Goal: Task Accomplishment & Management: Manage account settings

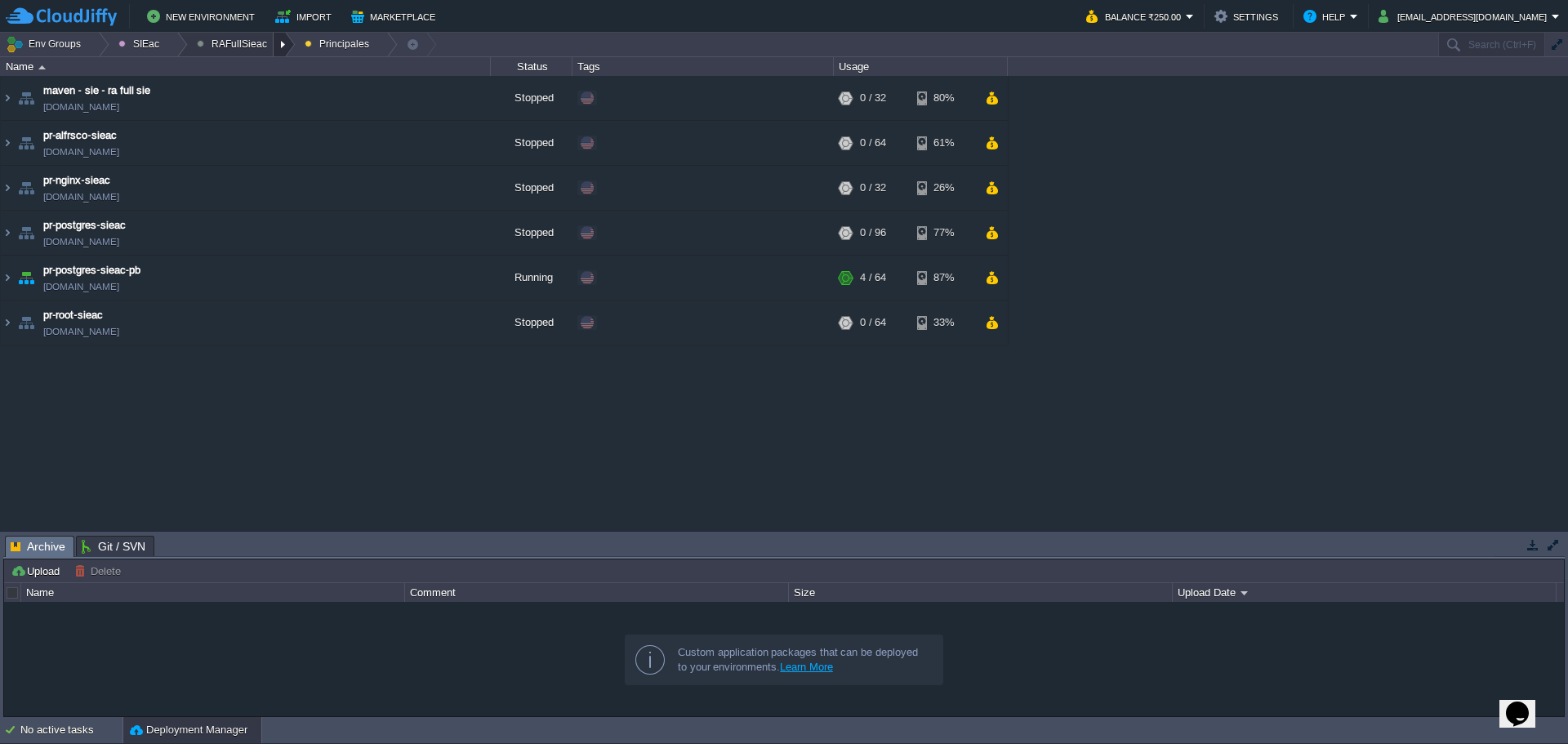
click at [274, 41] on div at bounding box center [285, 44] width 22 height 24
click at [261, 66] on link "Ambientes" at bounding box center [232, 70] width 91 height 18
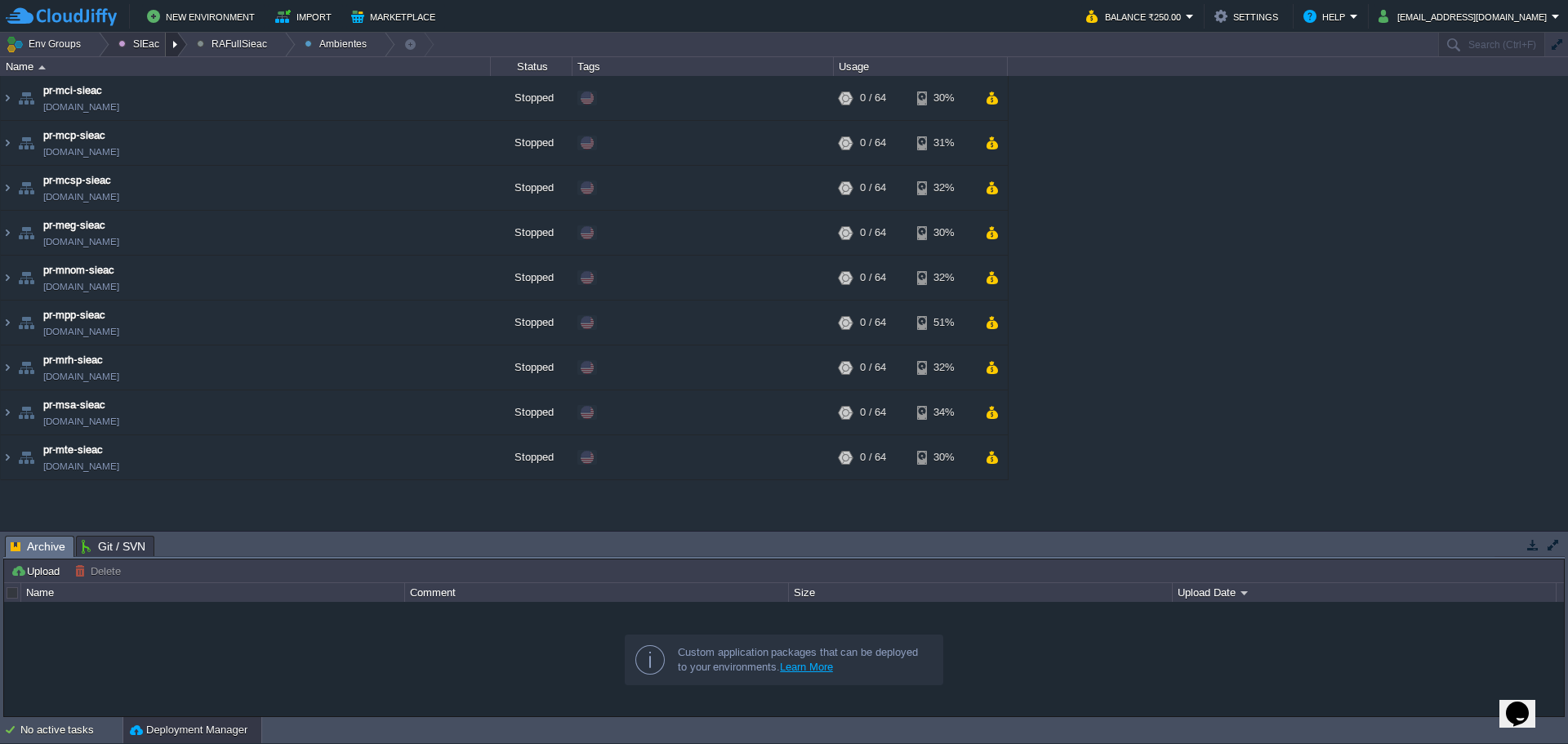
click at [174, 41] on div at bounding box center [177, 44] width 22 height 24
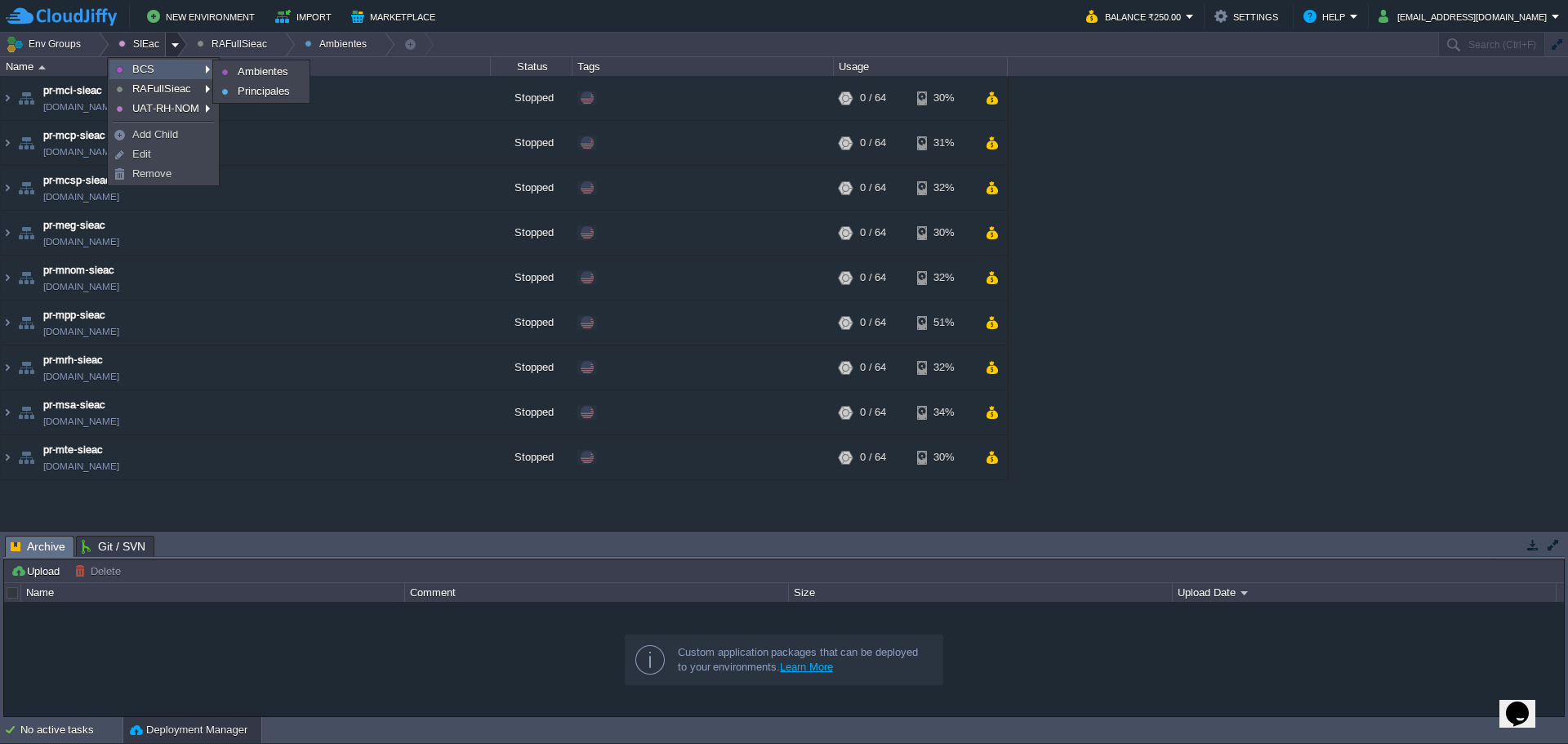
click at [163, 66] on link "BCS" at bounding box center [163, 70] width 106 height 18
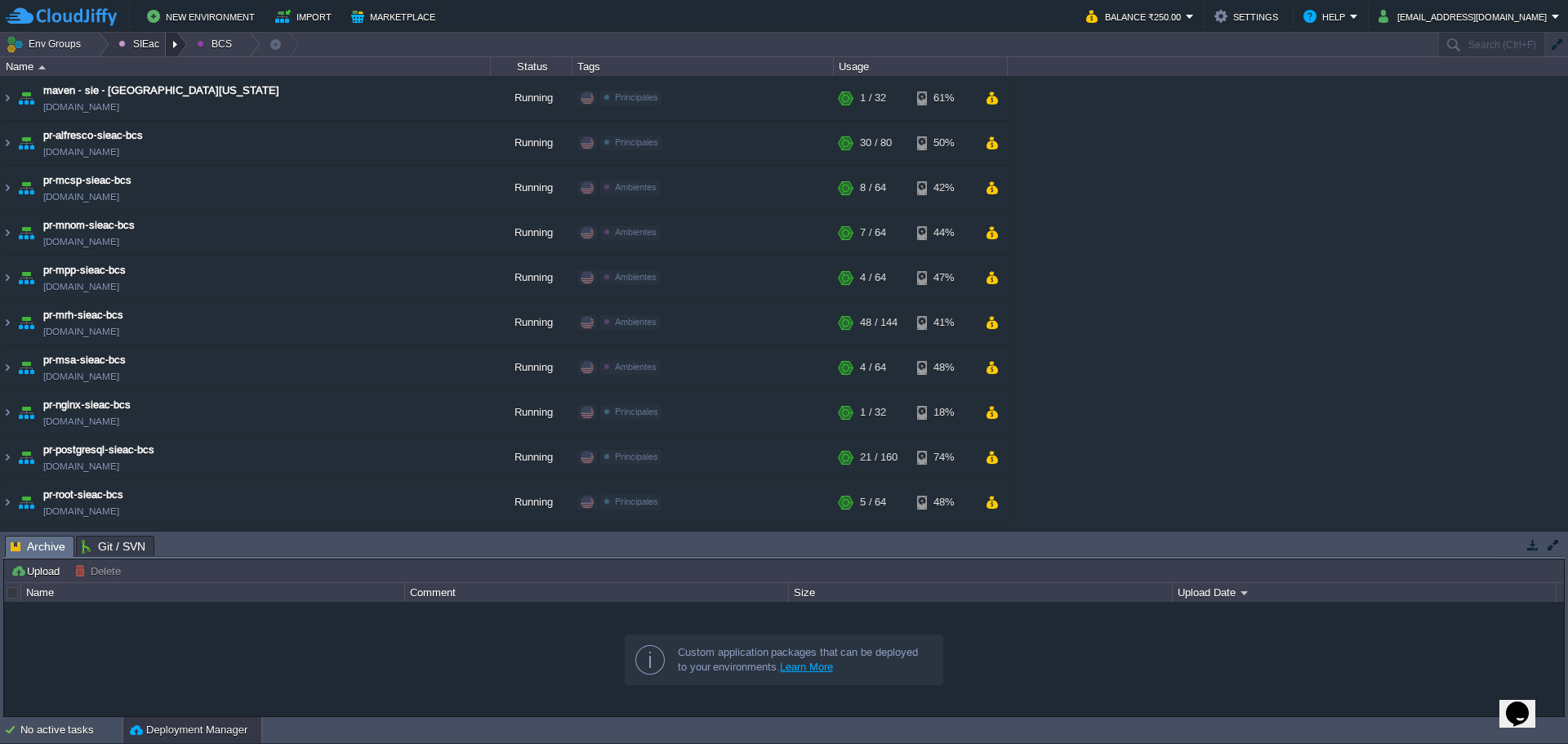
click at [166, 39] on div at bounding box center [177, 44] width 22 height 24
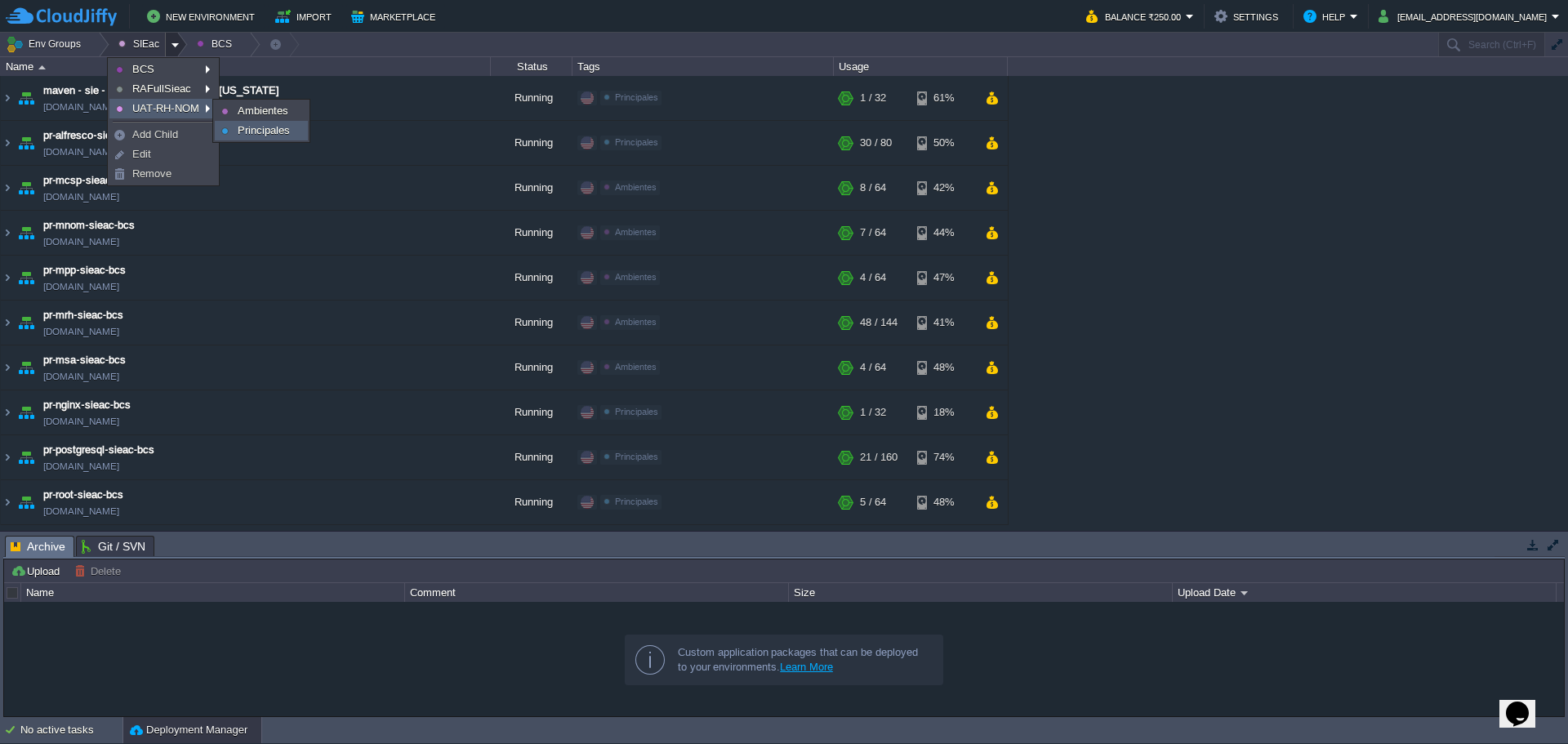
click at [255, 125] on span "Principales" at bounding box center [263, 130] width 52 height 12
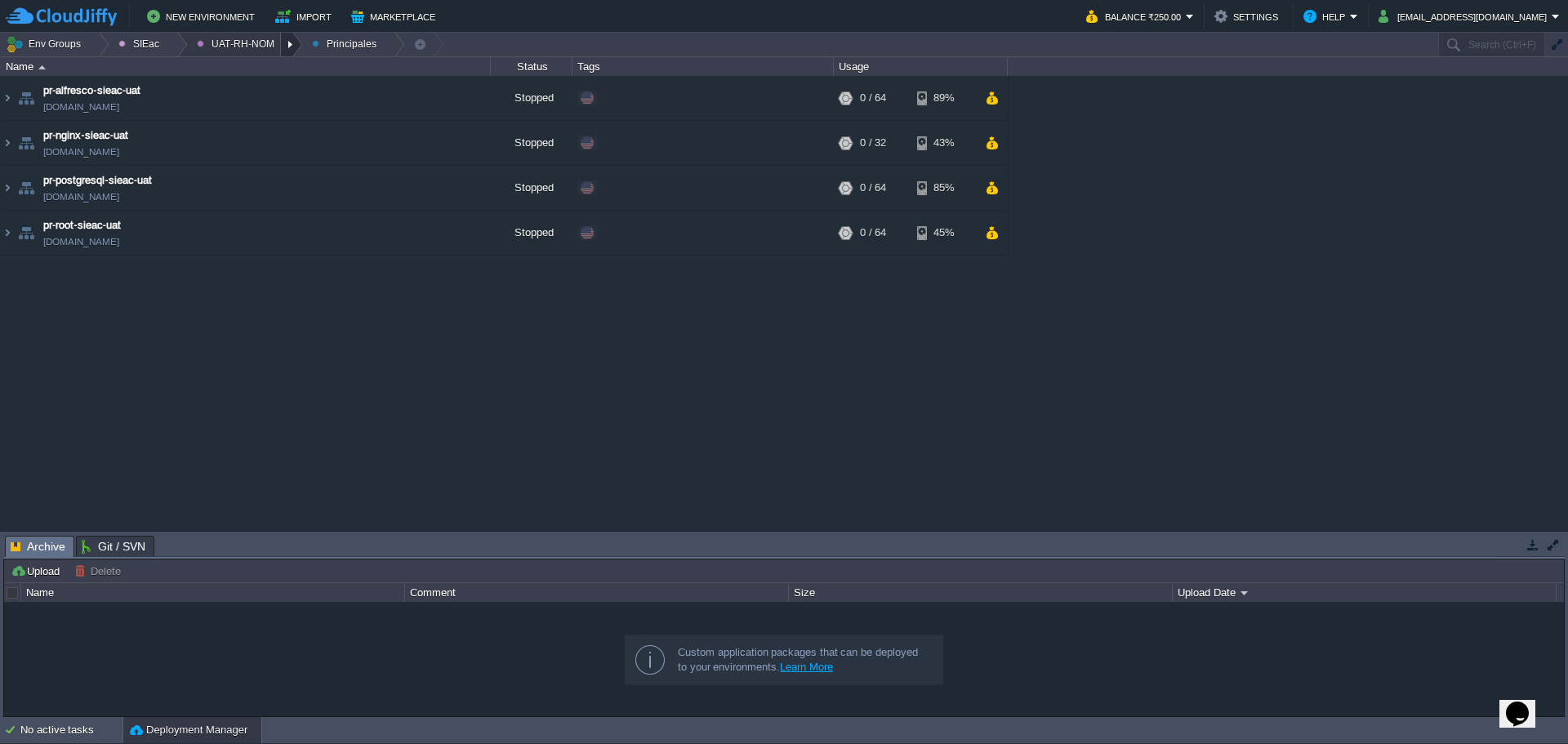
click at [281, 52] on div at bounding box center [291, 44] width 22 height 24
click at [266, 67] on link "Ambientes" at bounding box center [234, 70] width 94 height 18
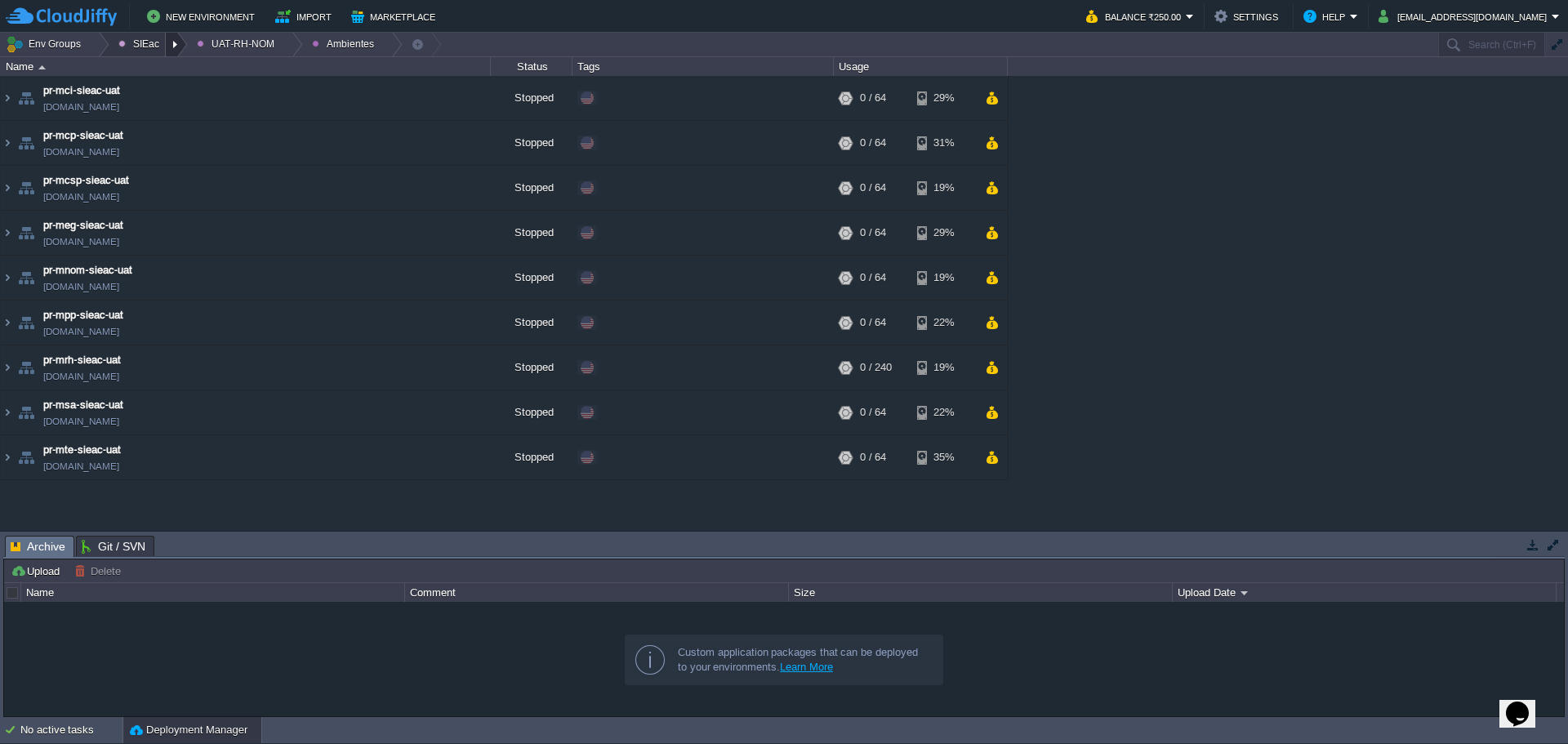
click at [180, 36] on div at bounding box center [177, 44] width 22 height 24
click at [175, 51] on div at bounding box center [177, 44] width 22 height 24
click at [174, 51] on div at bounding box center [177, 44] width 22 height 24
click at [137, 42] on button "SIEac" at bounding box center [141, 43] width 46 height 23
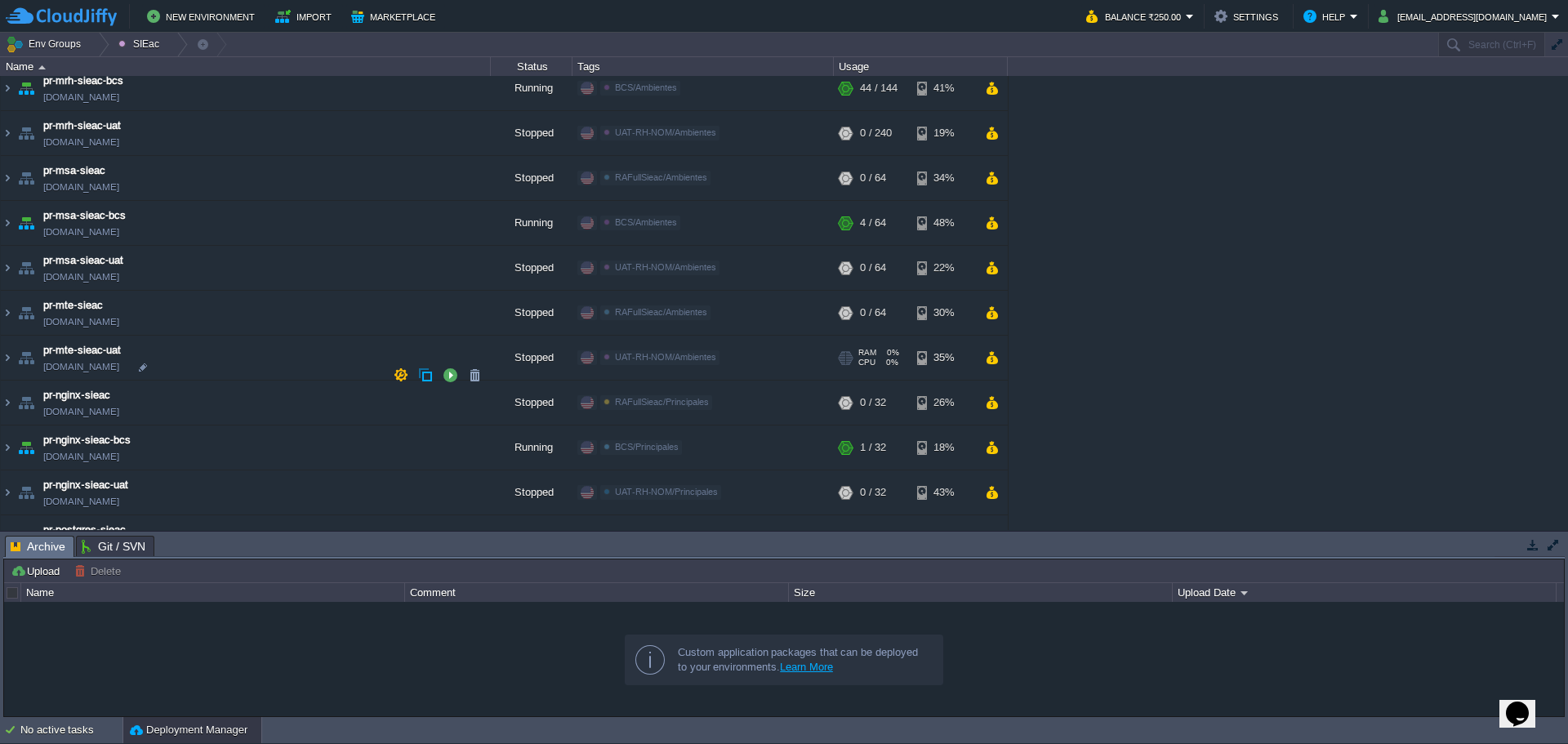
scroll to position [1062, 0]
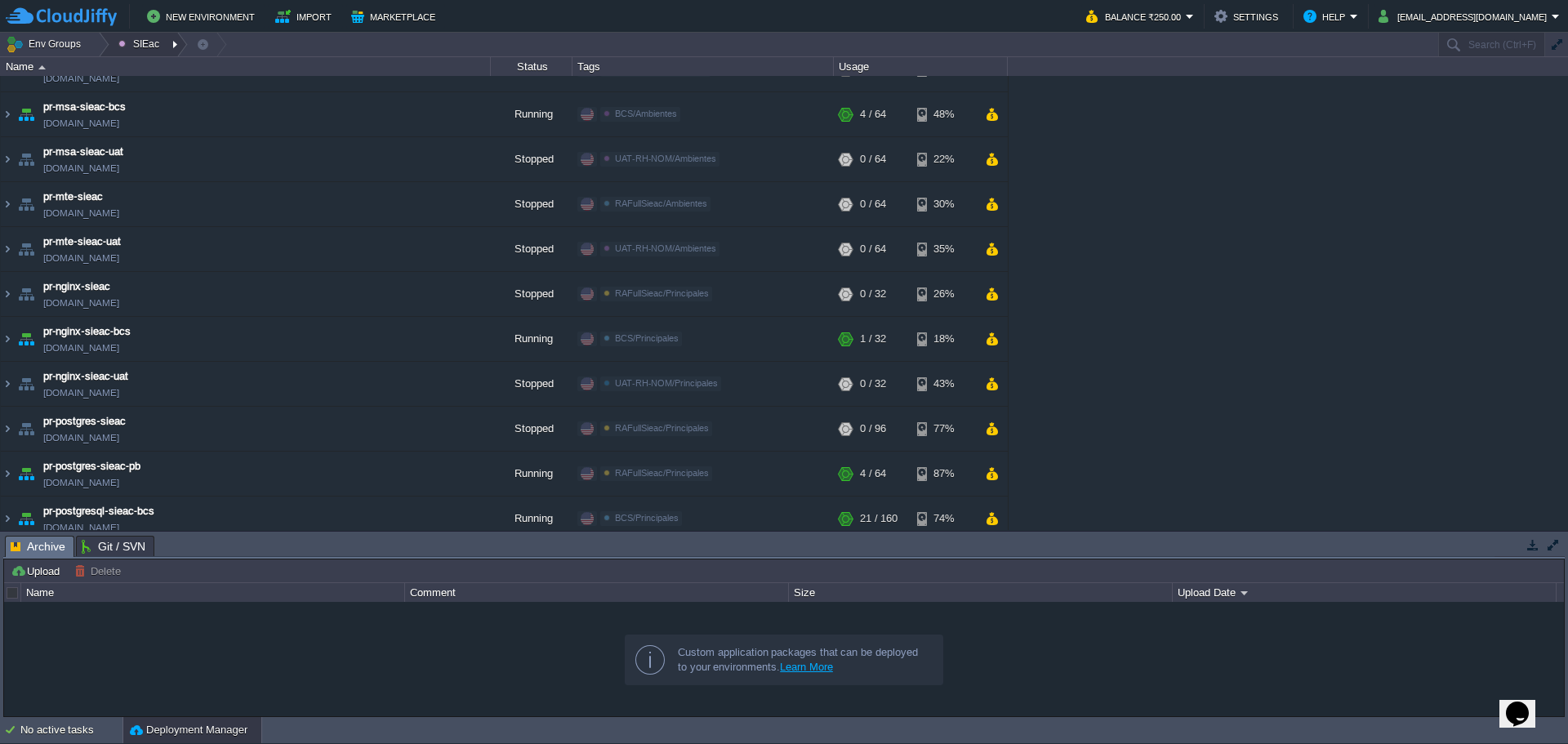
click at [178, 42] on div at bounding box center [177, 44] width 22 height 24
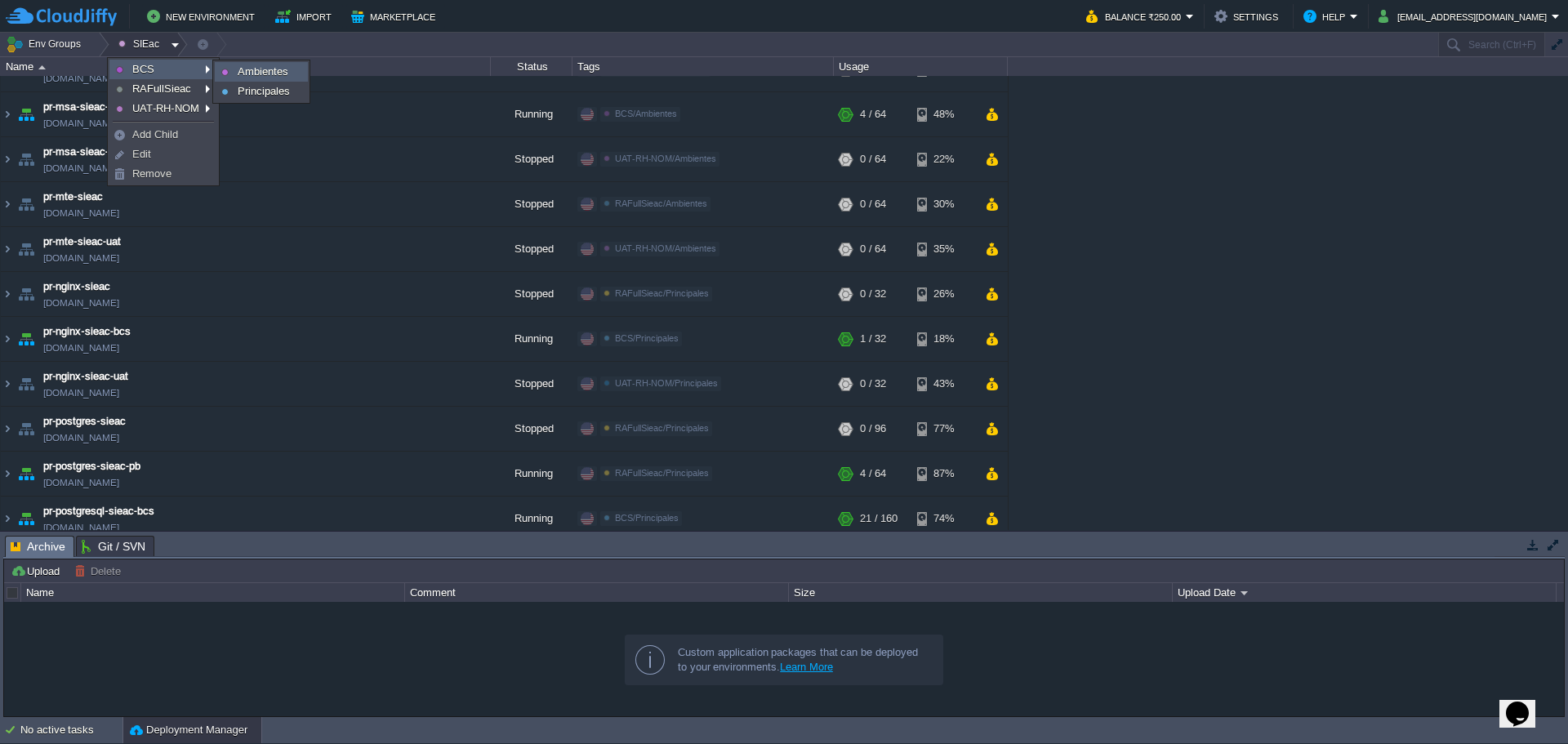
click at [235, 73] on link "Ambientes" at bounding box center [261, 72] width 91 height 18
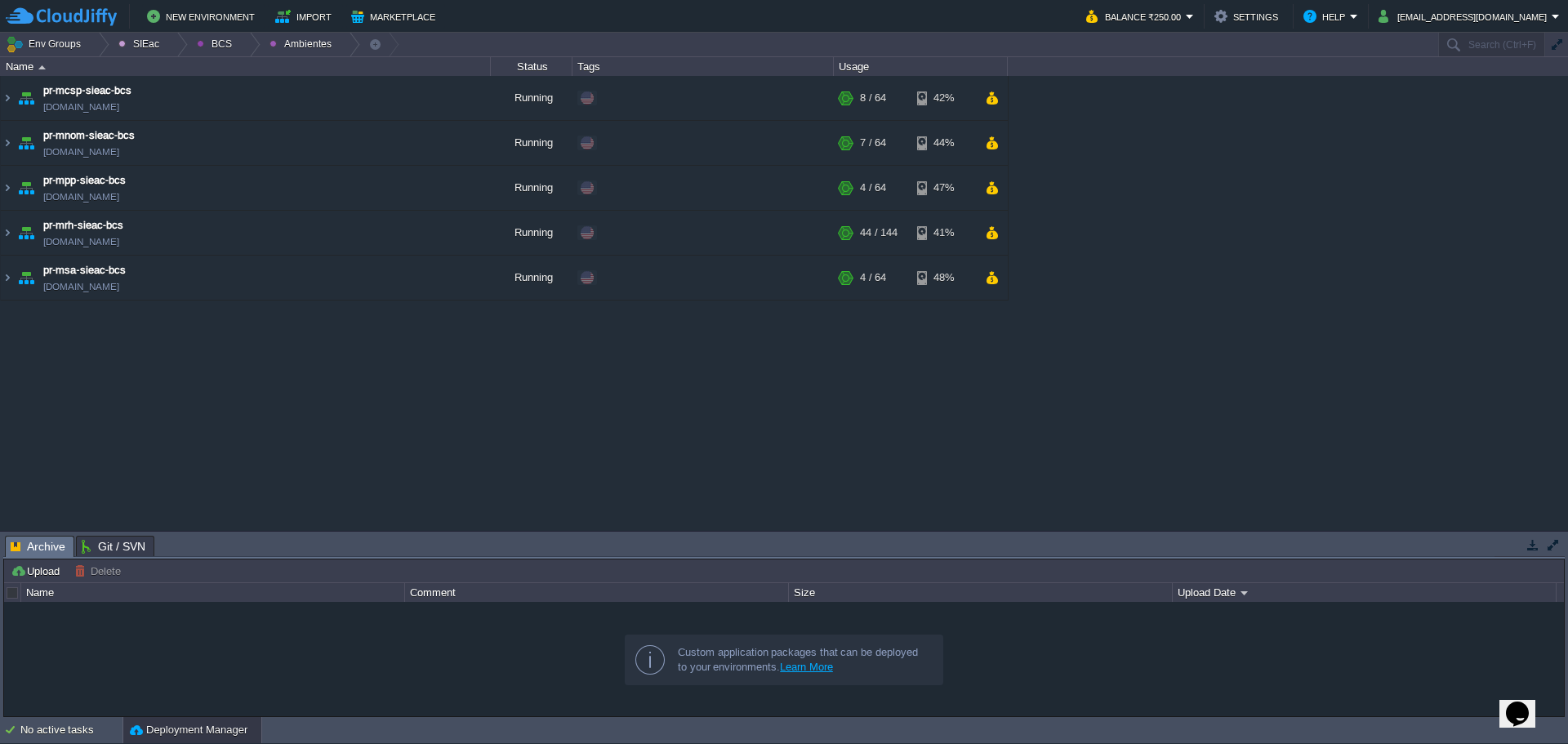
scroll to position [0, 0]
click at [238, 52] on div at bounding box center [249, 44] width 22 height 24
click at [229, 95] on span "Principales" at bounding box center [234, 88] width 52 height 12
click at [423, 242] on td at bounding box center [425, 233] width 25 height 25
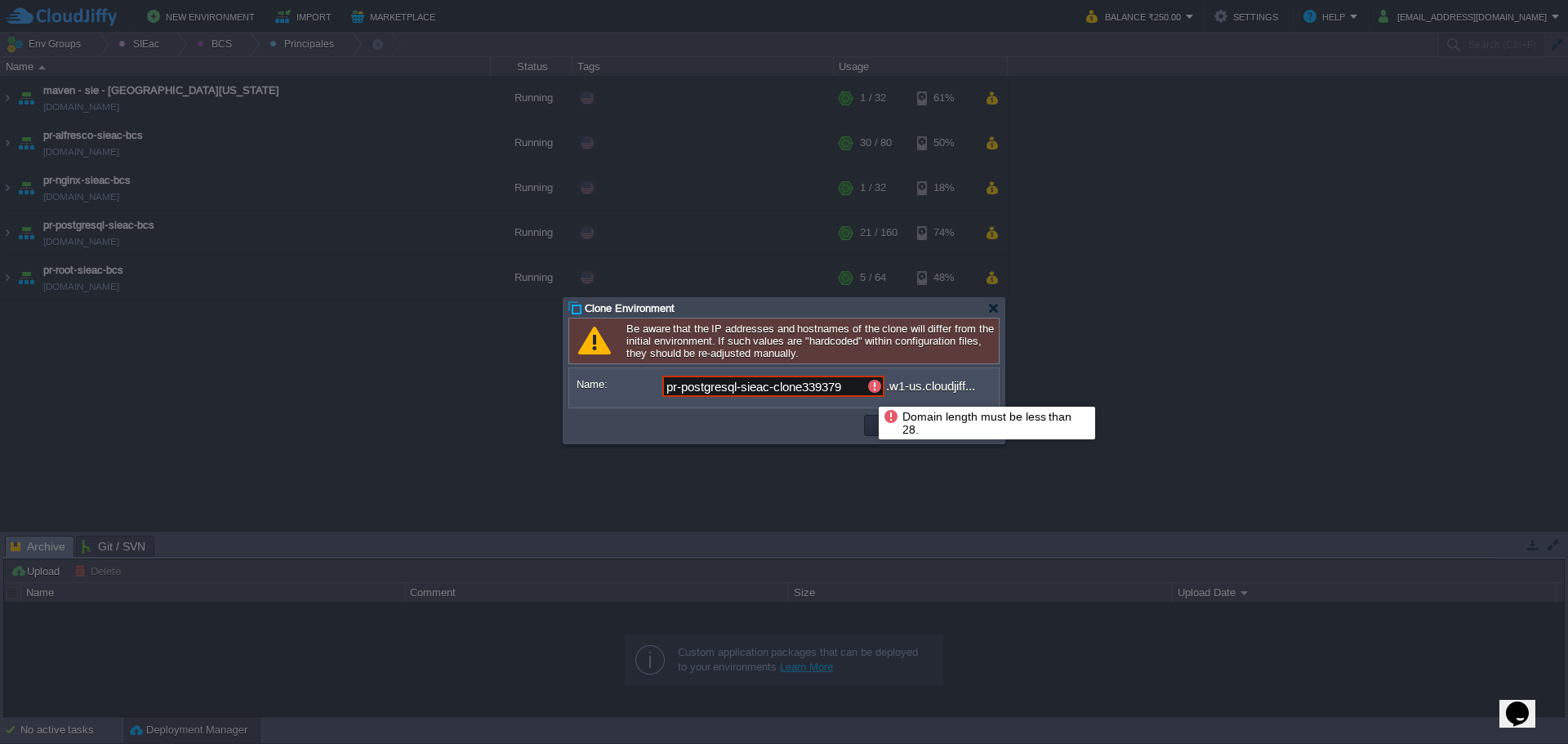
drag, startPoint x: 769, startPoint y: 391, endPoint x: 1091, endPoint y: 394, distance: 322.0
click at [1091, 394] on body "New Environment Import Marketplace Bonus ₹0.00 Upgrade Account Balance ₹250.00 …" at bounding box center [784, 372] width 1568 height 744
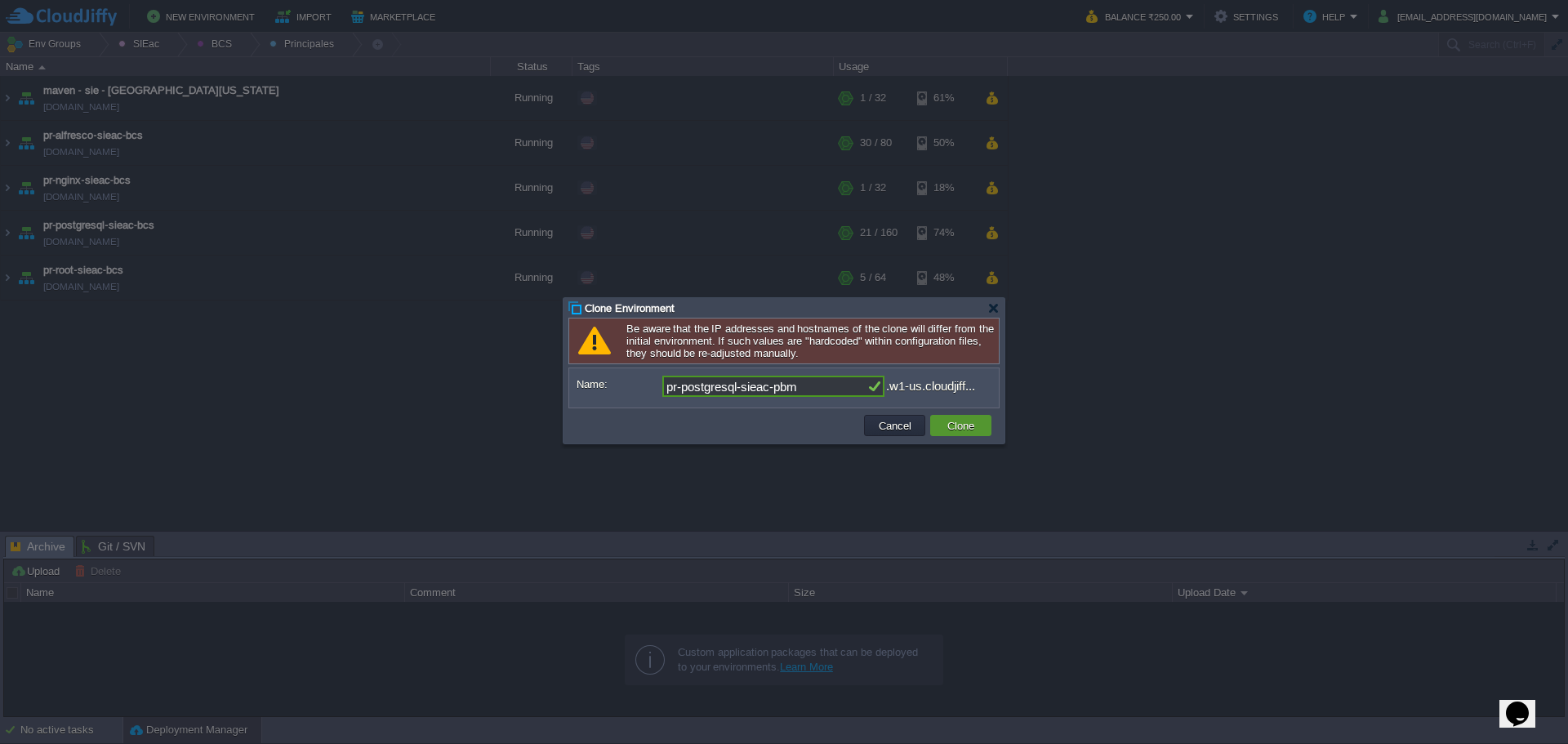
type input "pr-postgresql-sieac-pbm"
drag, startPoint x: 969, startPoint y: 430, endPoint x: 797, endPoint y: 411, distance: 173.0
click at [797, 411] on div "Cancel Clone" at bounding box center [783, 426] width 430 height 35
click at [968, 422] on button "Clone" at bounding box center [960, 425] width 36 height 15
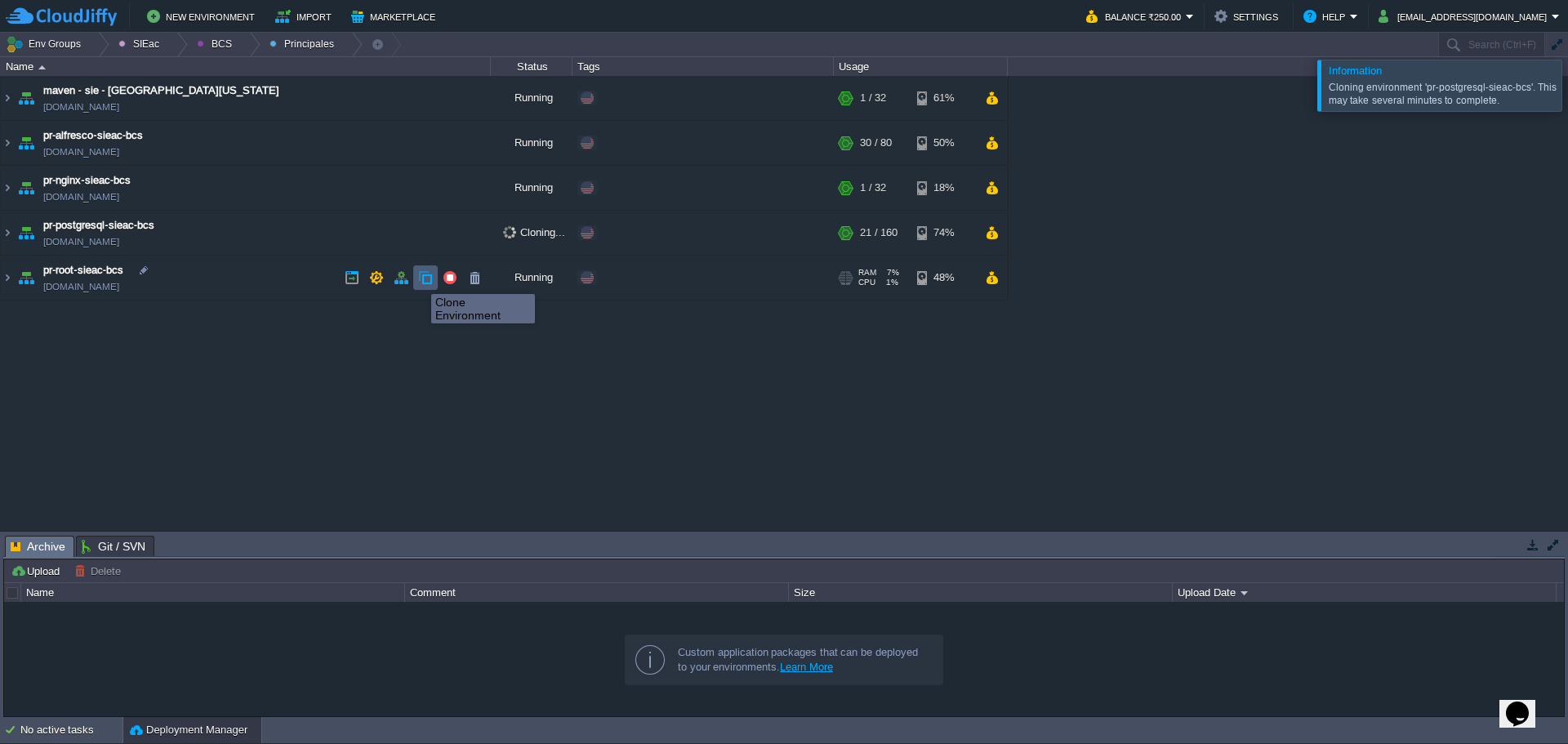
click at [428, 280] on button "button" at bounding box center [425, 277] width 15 height 15
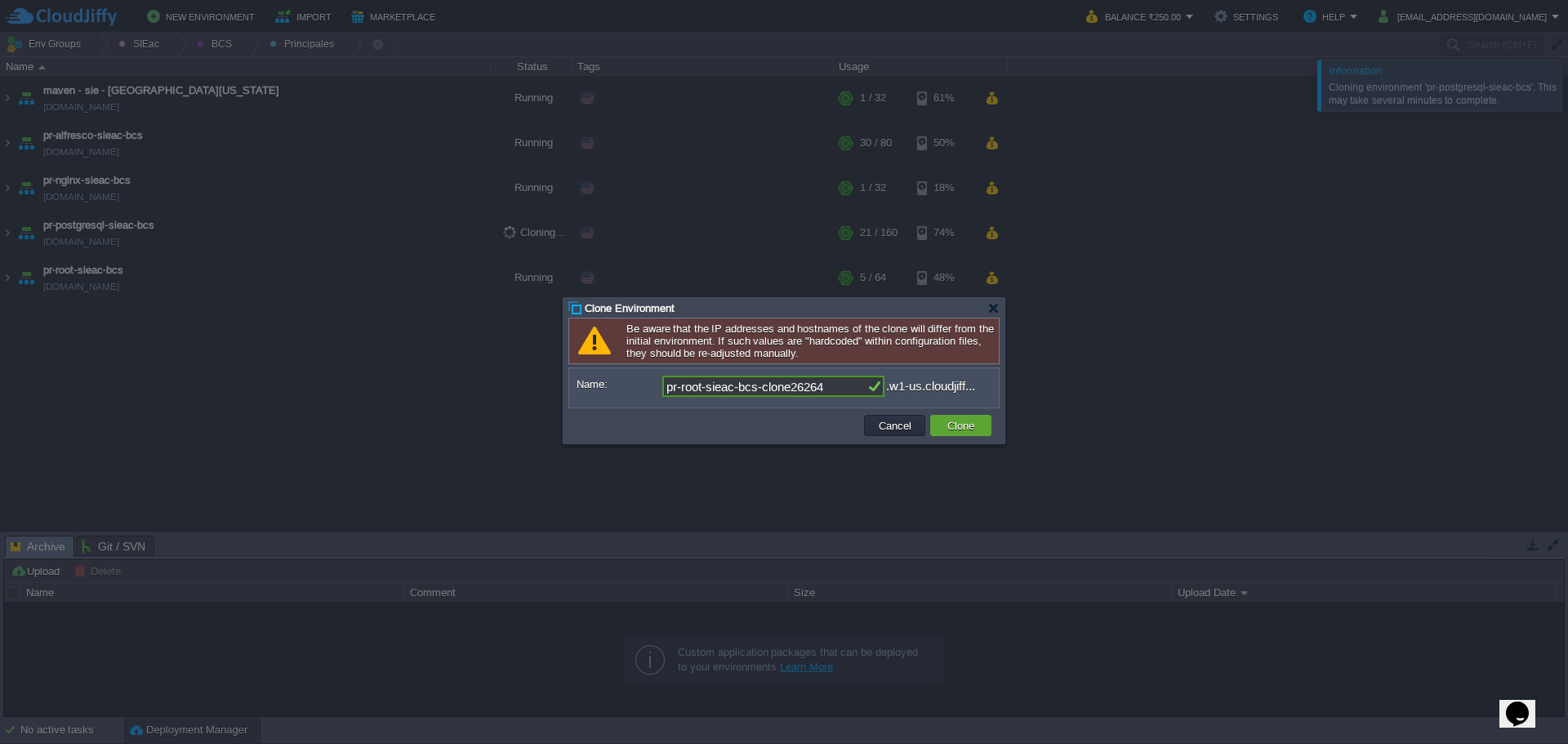
drag, startPoint x: 761, startPoint y: 391, endPoint x: 1370, endPoint y: 385, distance: 609.0
click at [1167, 395] on body "New Environment Import Marketplace Bonus ₹0.00 Upgrade Account Balance ₹250.00 …" at bounding box center [784, 372] width 1568 height 744
type input "pr-root-sieac-pbm"
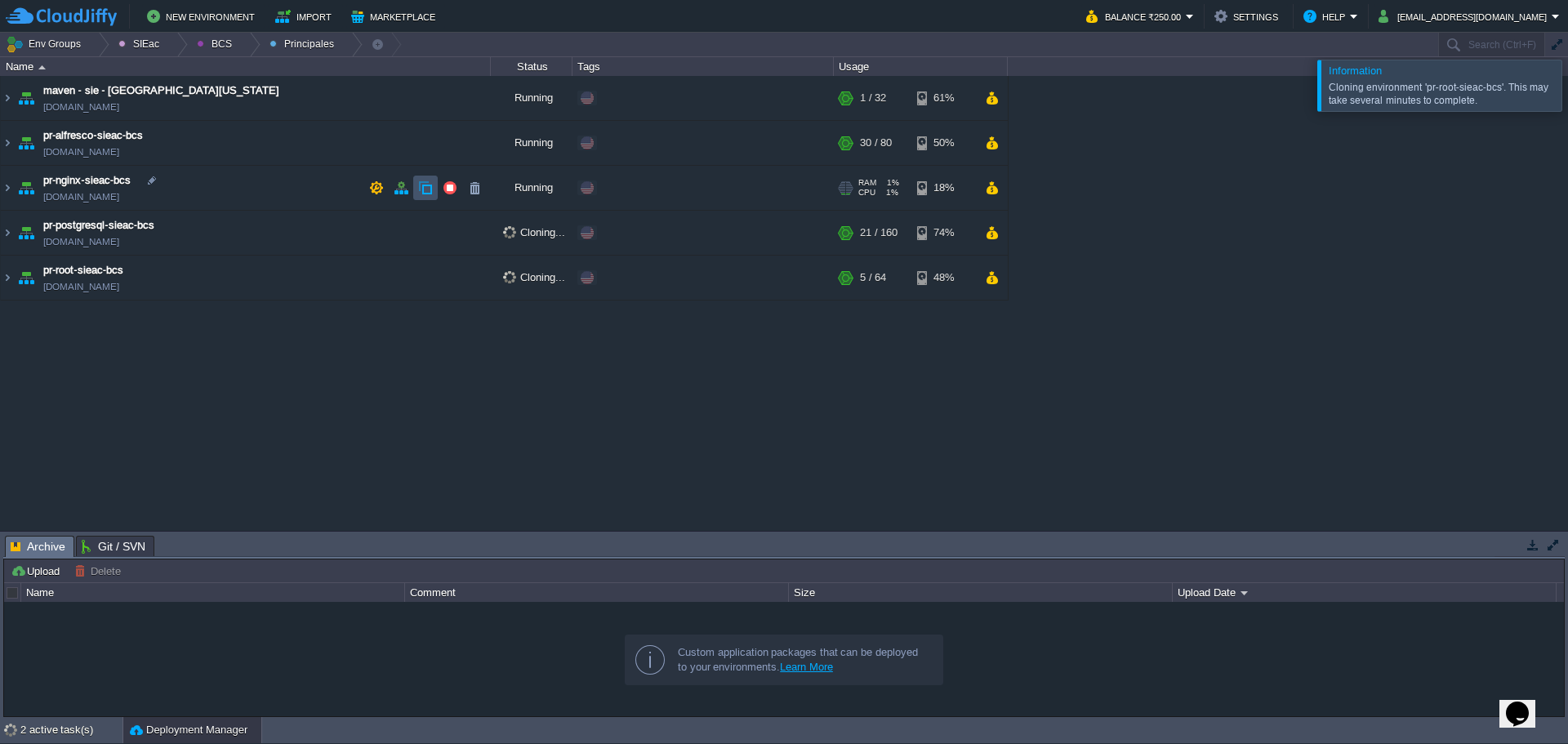
click at [428, 195] on button "button" at bounding box center [425, 187] width 15 height 15
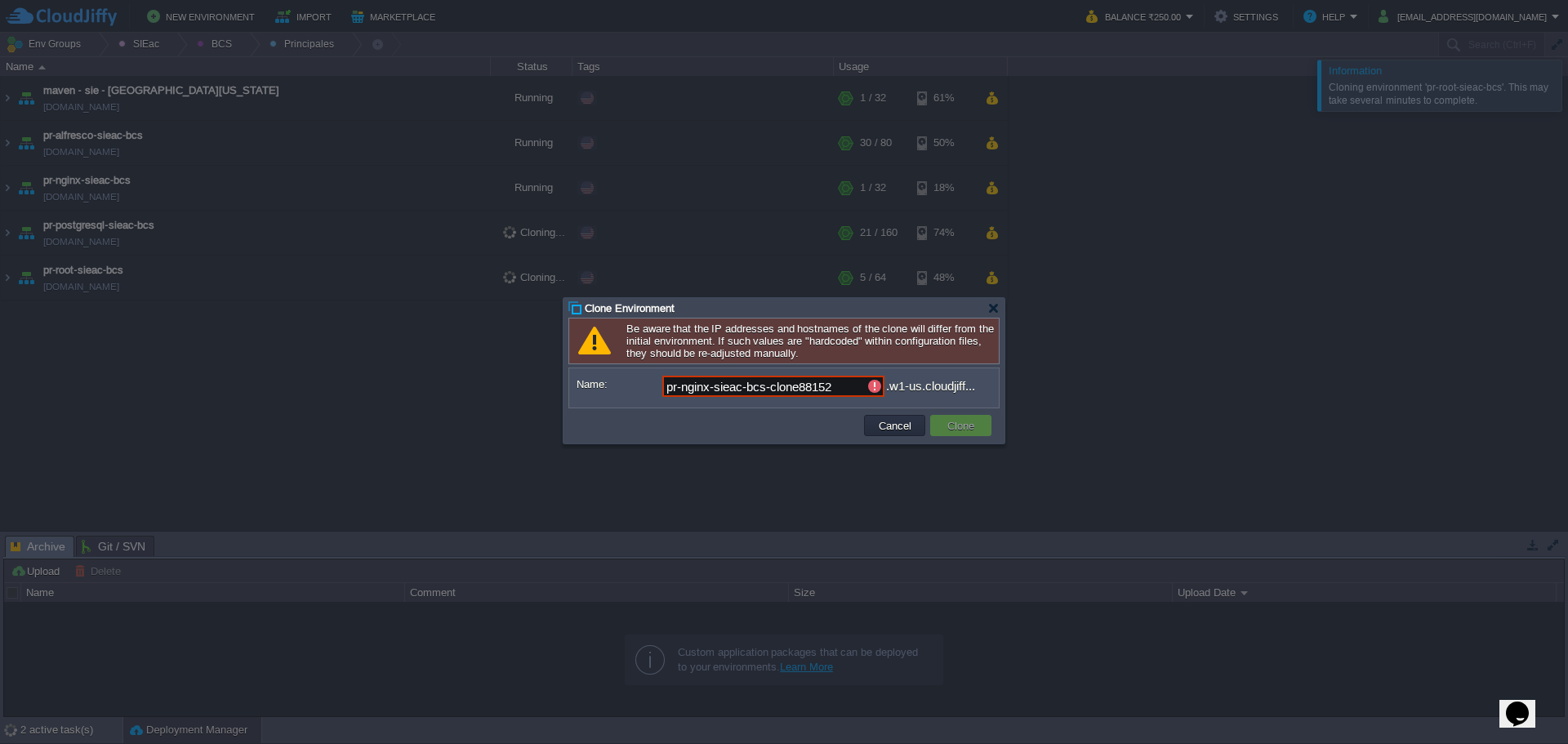
drag, startPoint x: 742, startPoint y: 390, endPoint x: 1183, endPoint y: 378, distance: 441.2
click at [1071, 375] on body "New Environment Import Marketplace Bonus ₹0.00 Upgrade Account Balance ₹250.00 …" at bounding box center [784, 372] width 1568 height 744
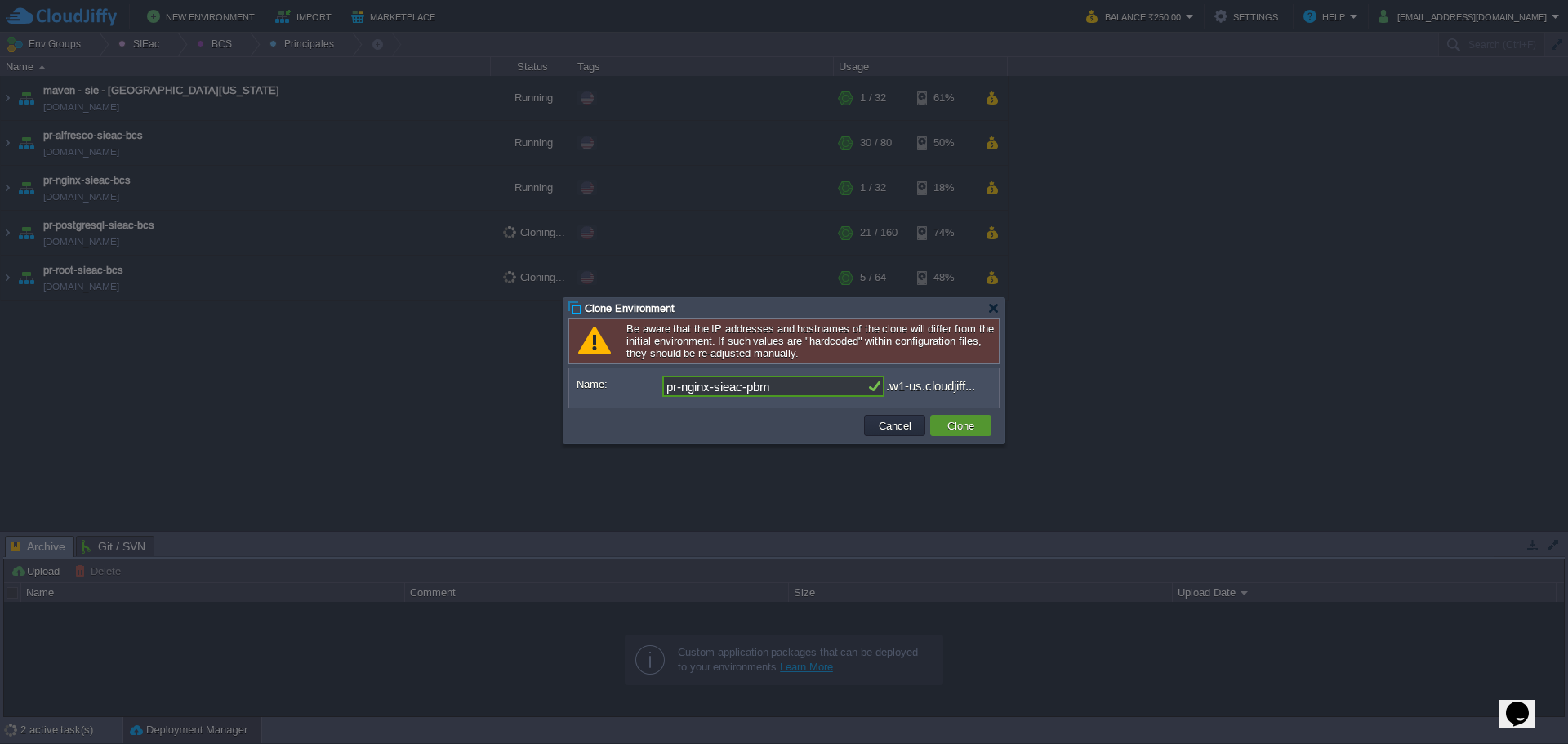
type input "pr-nginx-sieac-pbm"
click at [967, 431] on button "Clone" at bounding box center [960, 425] width 36 height 15
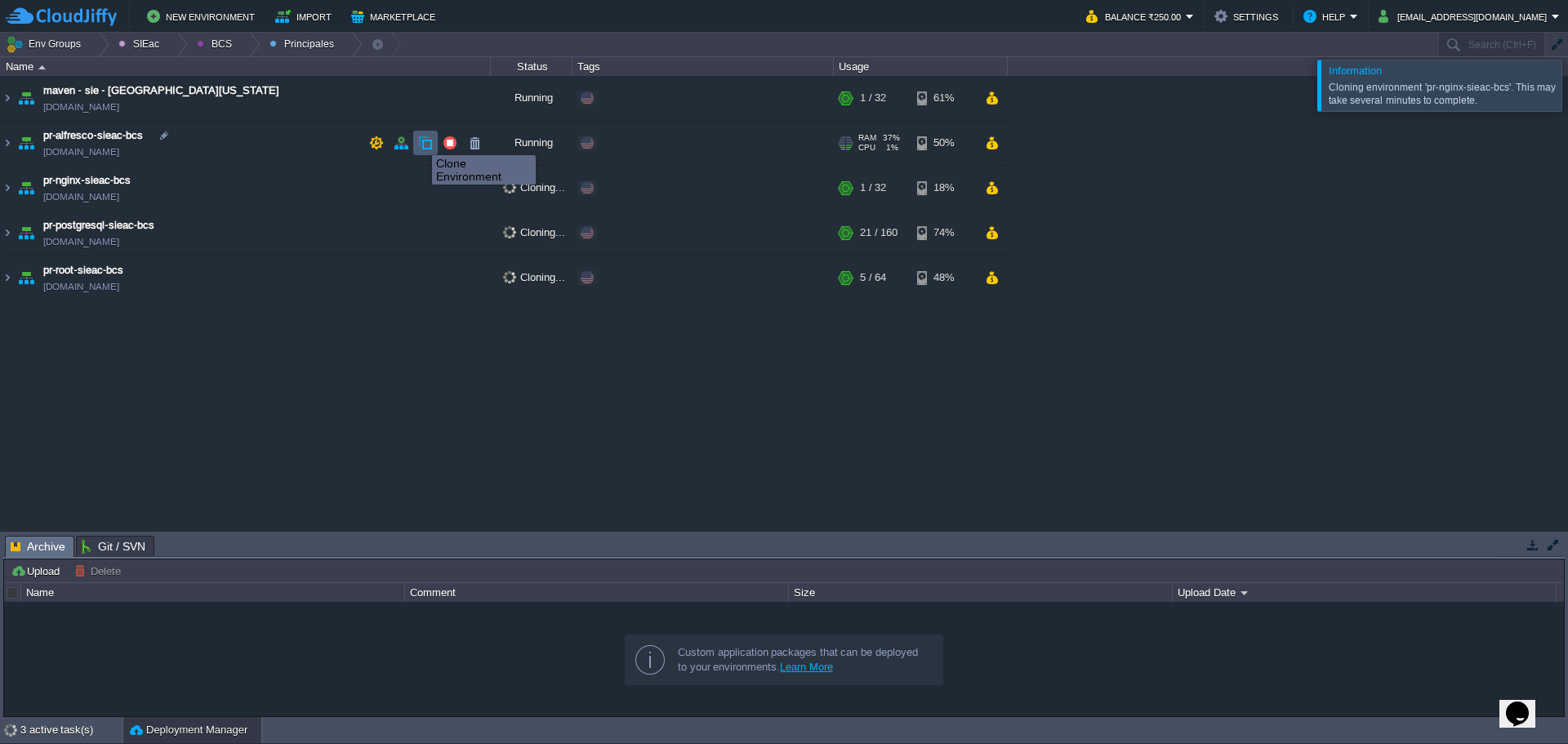
click at [421, 140] on button "button" at bounding box center [425, 142] width 15 height 15
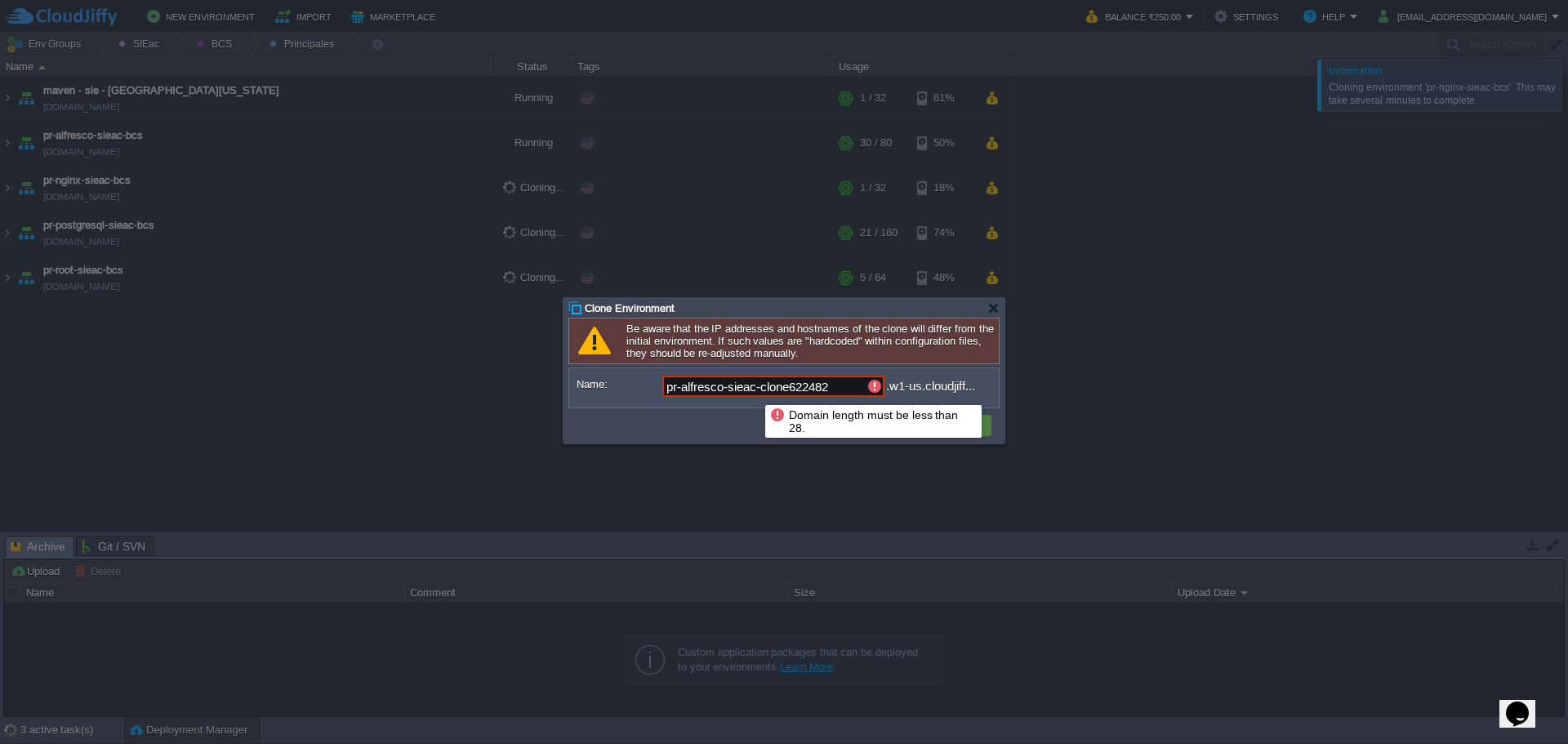
drag, startPoint x: 757, startPoint y: 390, endPoint x: 1091, endPoint y: 384, distance: 334.1
click at [917, 385] on div "pr-alfresco-sieac-clone622482 .w1-us.cloudjiff..." at bounding box center [826, 387] width 329 height 22
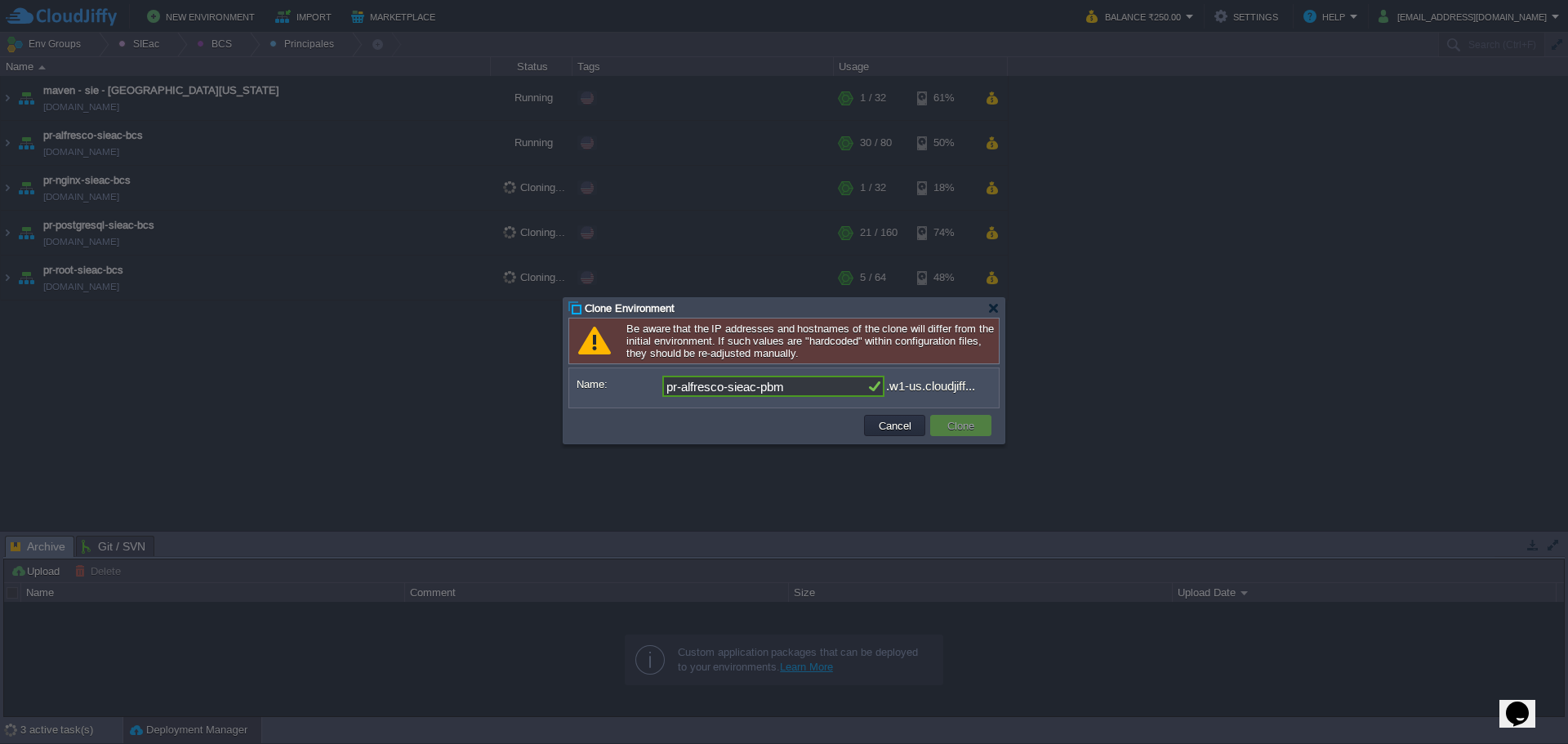
type input "pr-alfresco-sieac-pbm"
click at [949, 427] on button "Clone" at bounding box center [960, 425] width 36 height 15
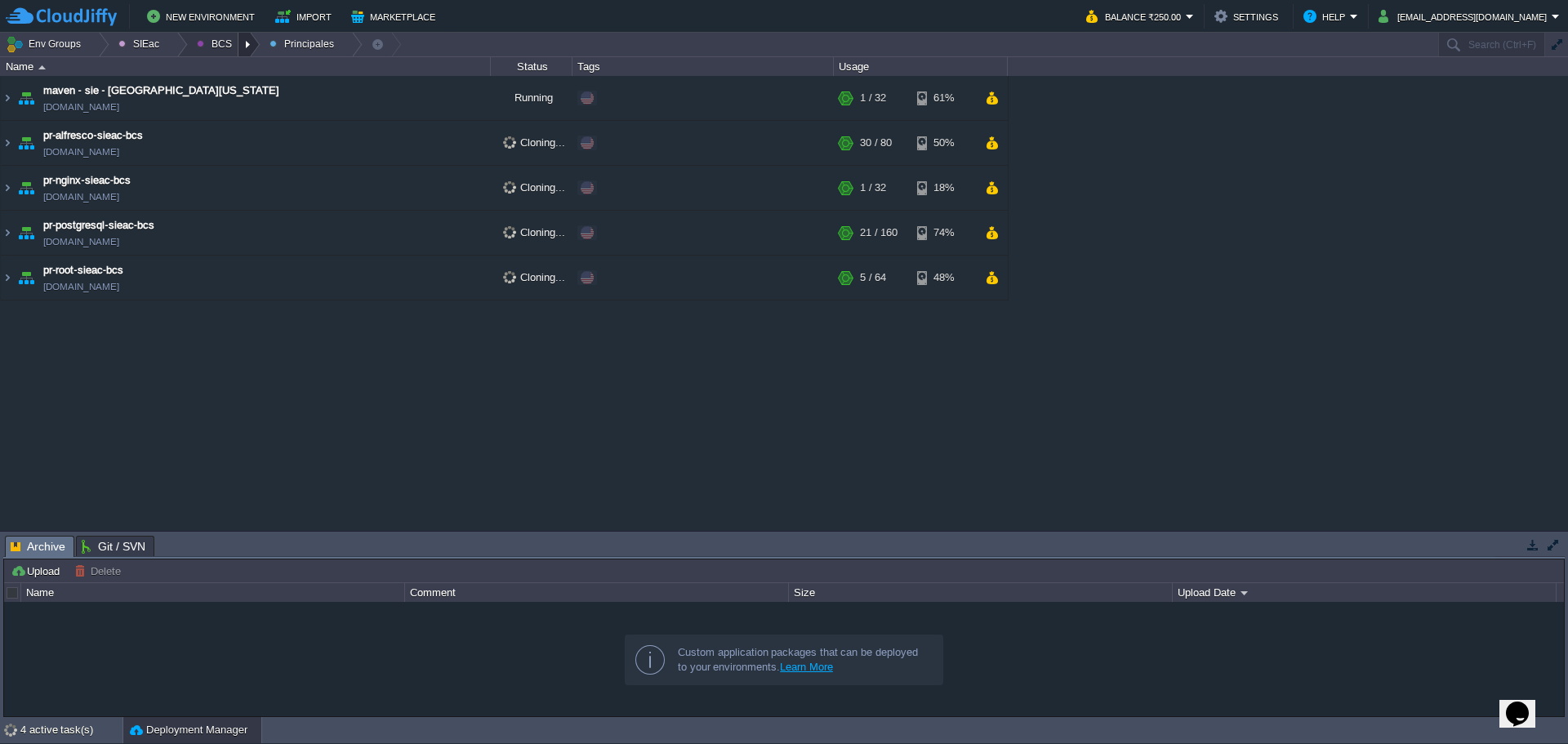
click at [244, 45] on div at bounding box center [249, 44] width 22 height 24
click at [243, 76] on link "Ambientes" at bounding box center [232, 70] width 91 height 18
click at [421, 197] on td at bounding box center [425, 187] width 25 height 25
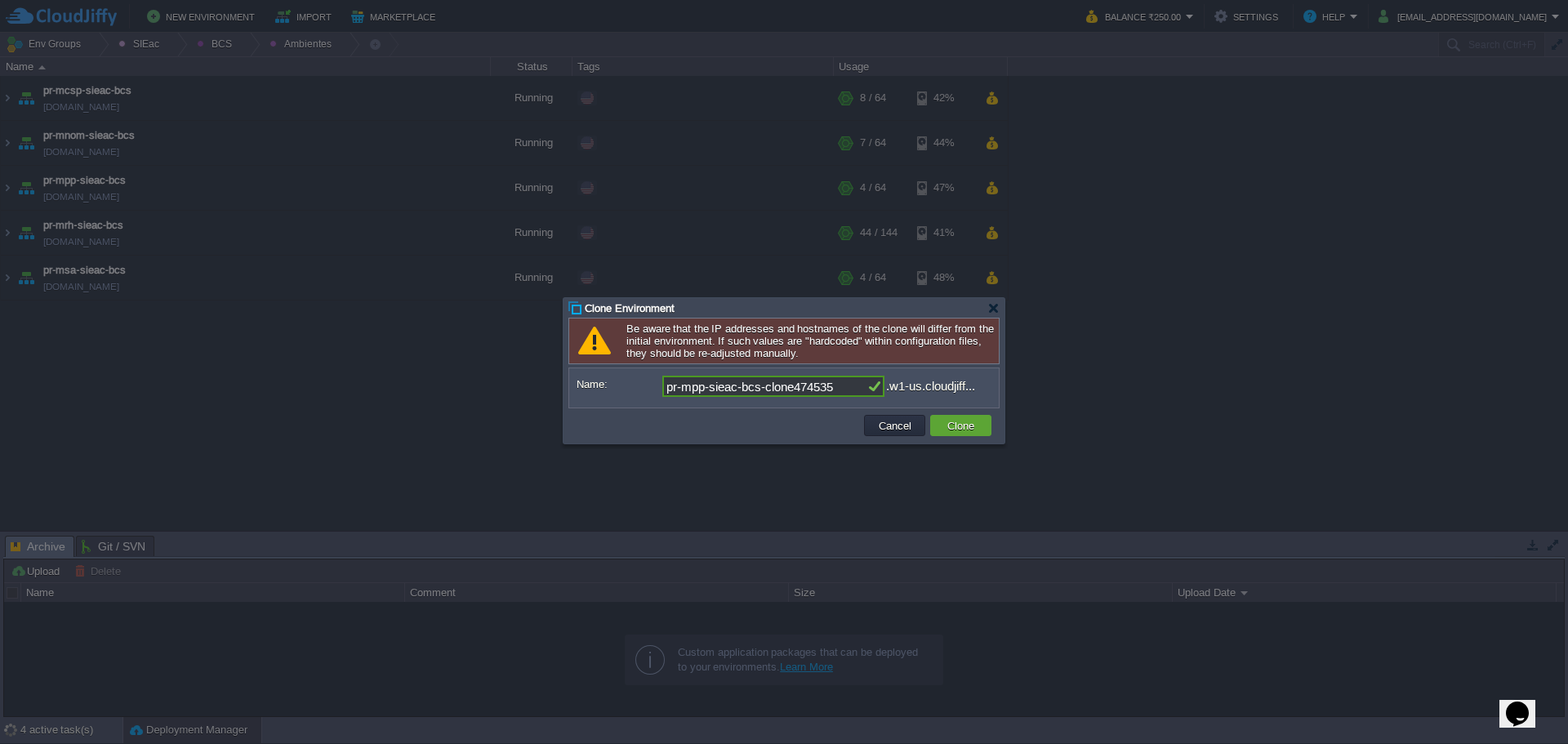
drag, startPoint x: 839, startPoint y: 396, endPoint x: 1355, endPoint y: 401, distance: 516.0
click at [1318, 401] on body "New Environment Import Marketplace Bonus ₹0.00 Upgrade Account Balance ₹250.00 …" at bounding box center [784, 372] width 1568 height 744
type input "pr-mpp-sieac-pbm"
click at [967, 426] on button "Clone" at bounding box center [960, 425] width 36 height 15
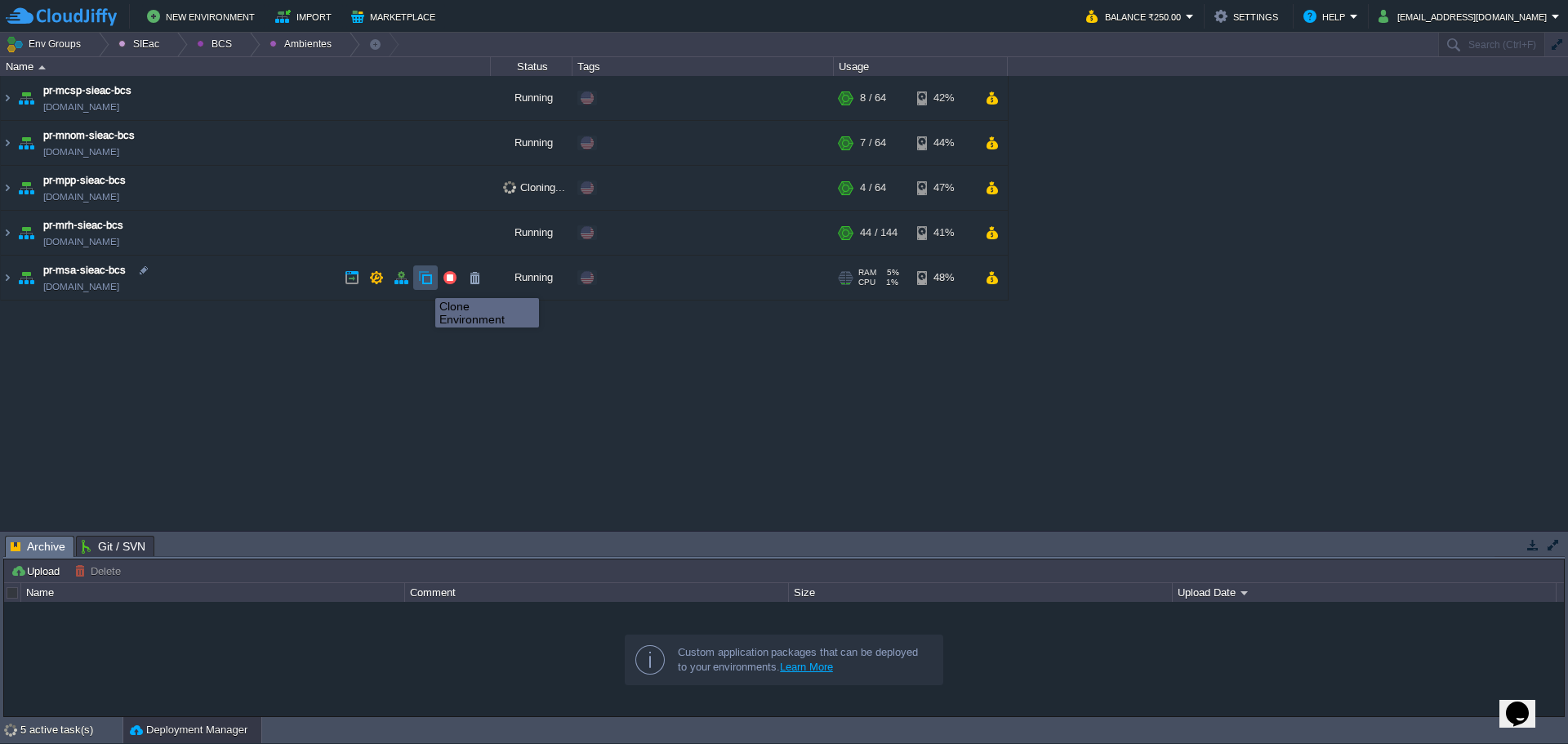
click at [423, 284] on button "button" at bounding box center [425, 277] width 15 height 15
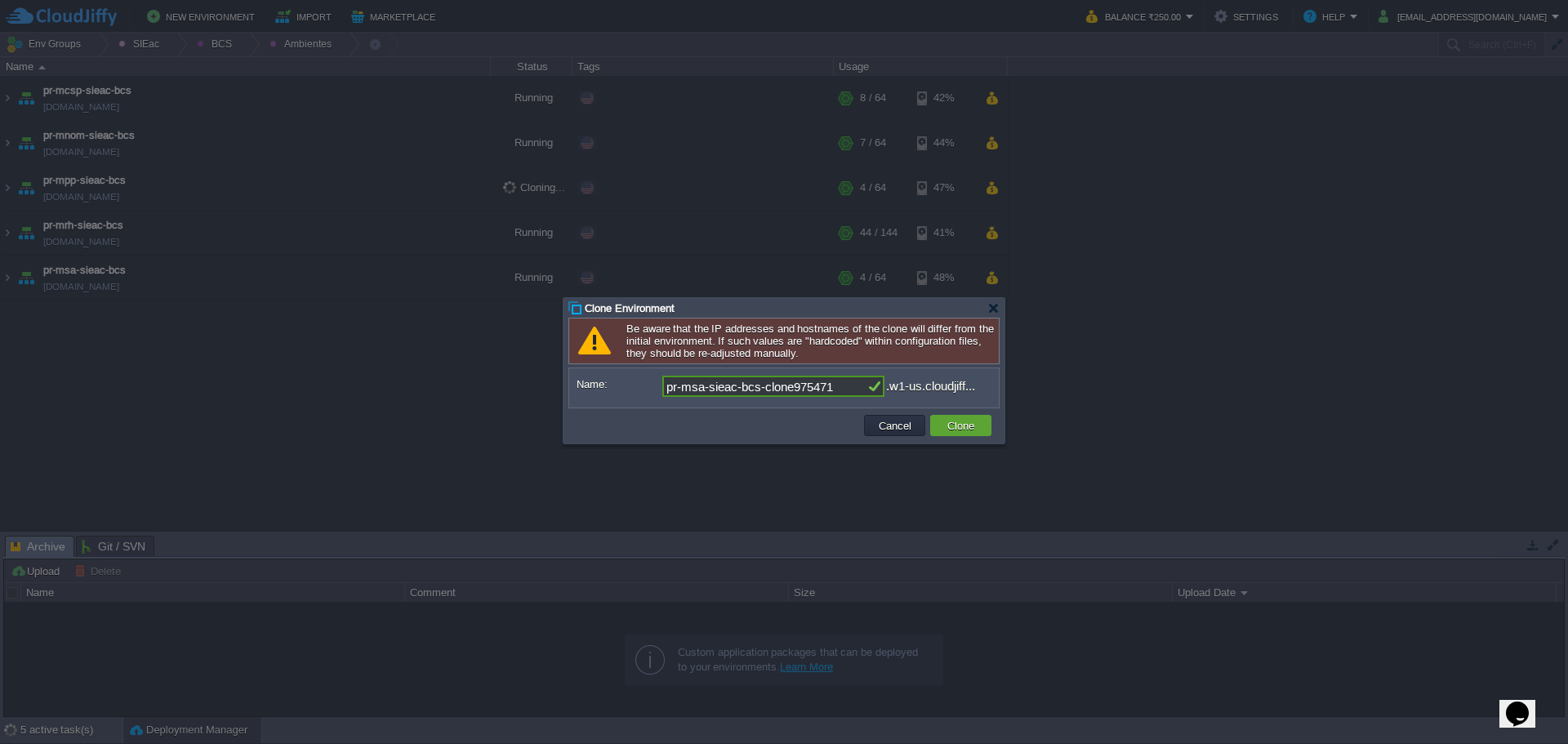
drag, startPoint x: 747, startPoint y: 392, endPoint x: 1567, endPoint y: 463, distance: 823.1
click at [1056, 412] on body "New Environment Import Marketplace Bonus ₹0.00 Upgrade Account Balance ₹250.00 …" at bounding box center [784, 372] width 1568 height 744
type input "pr-msa-sieac-pbm"
click at [971, 428] on button "Clone" at bounding box center [960, 425] width 36 height 15
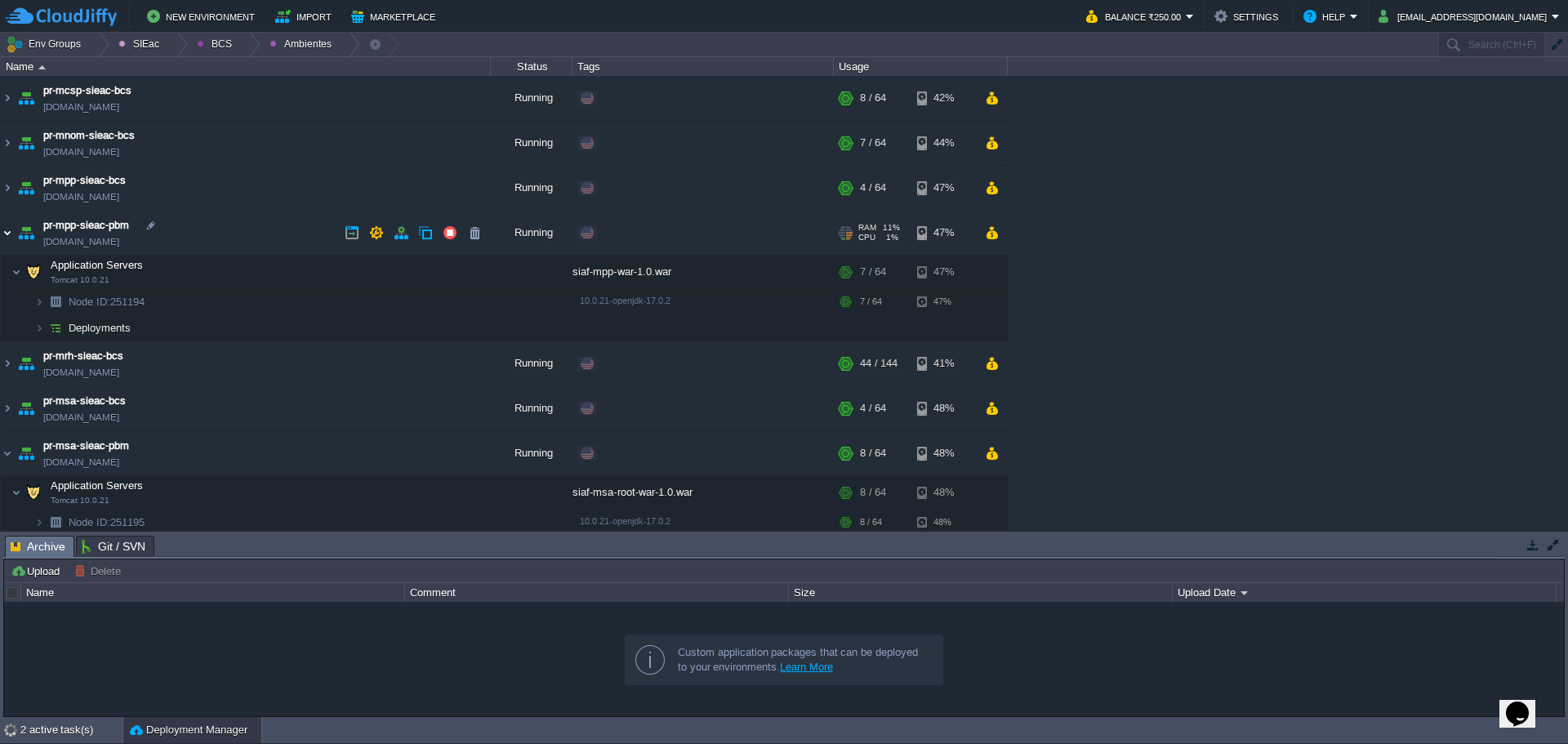
click at [10, 224] on img at bounding box center [7, 233] width 13 height 44
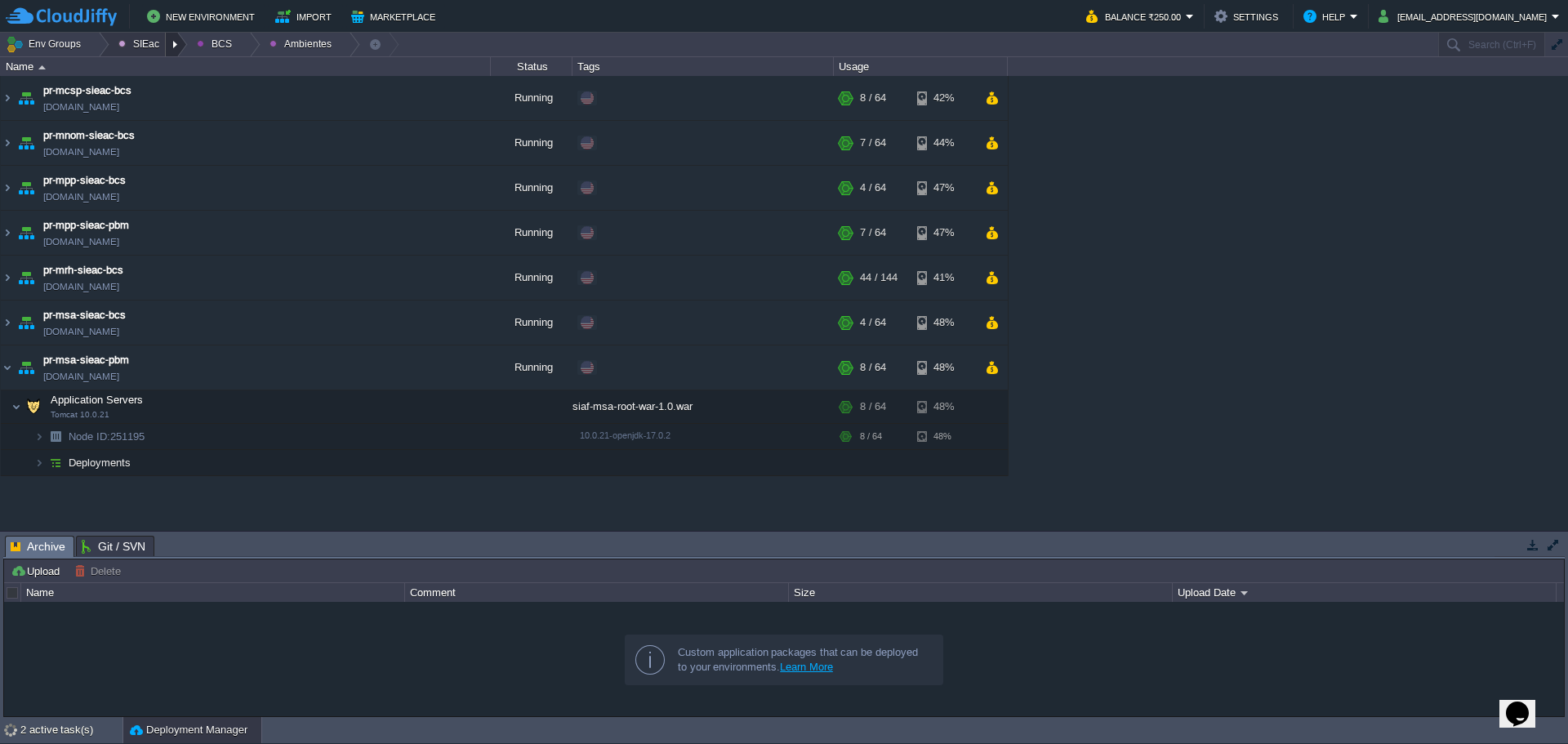
click at [168, 50] on div at bounding box center [177, 44] width 22 height 24
click at [172, 133] on span "Add Child" at bounding box center [155, 134] width 46 height 12
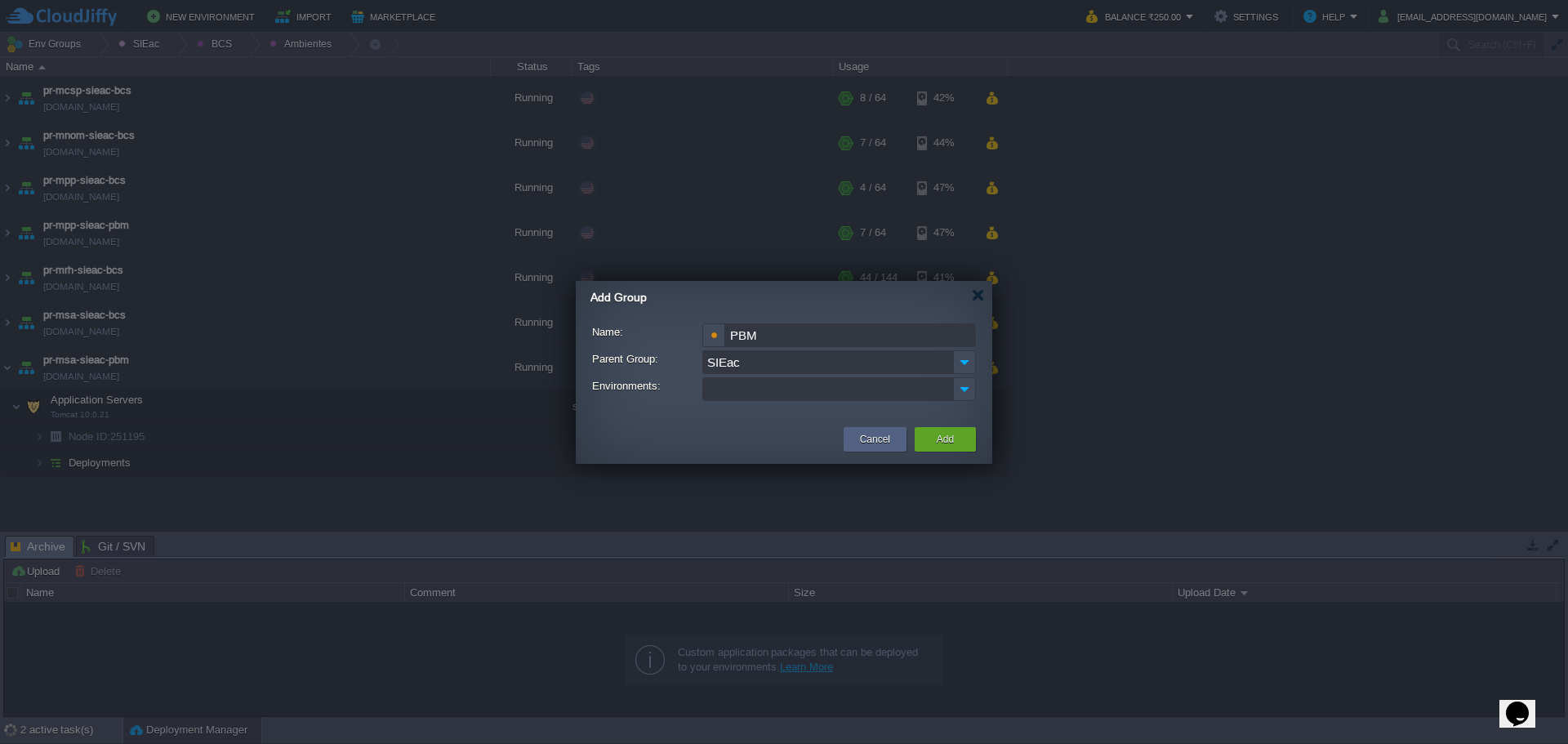
type input "PBM"
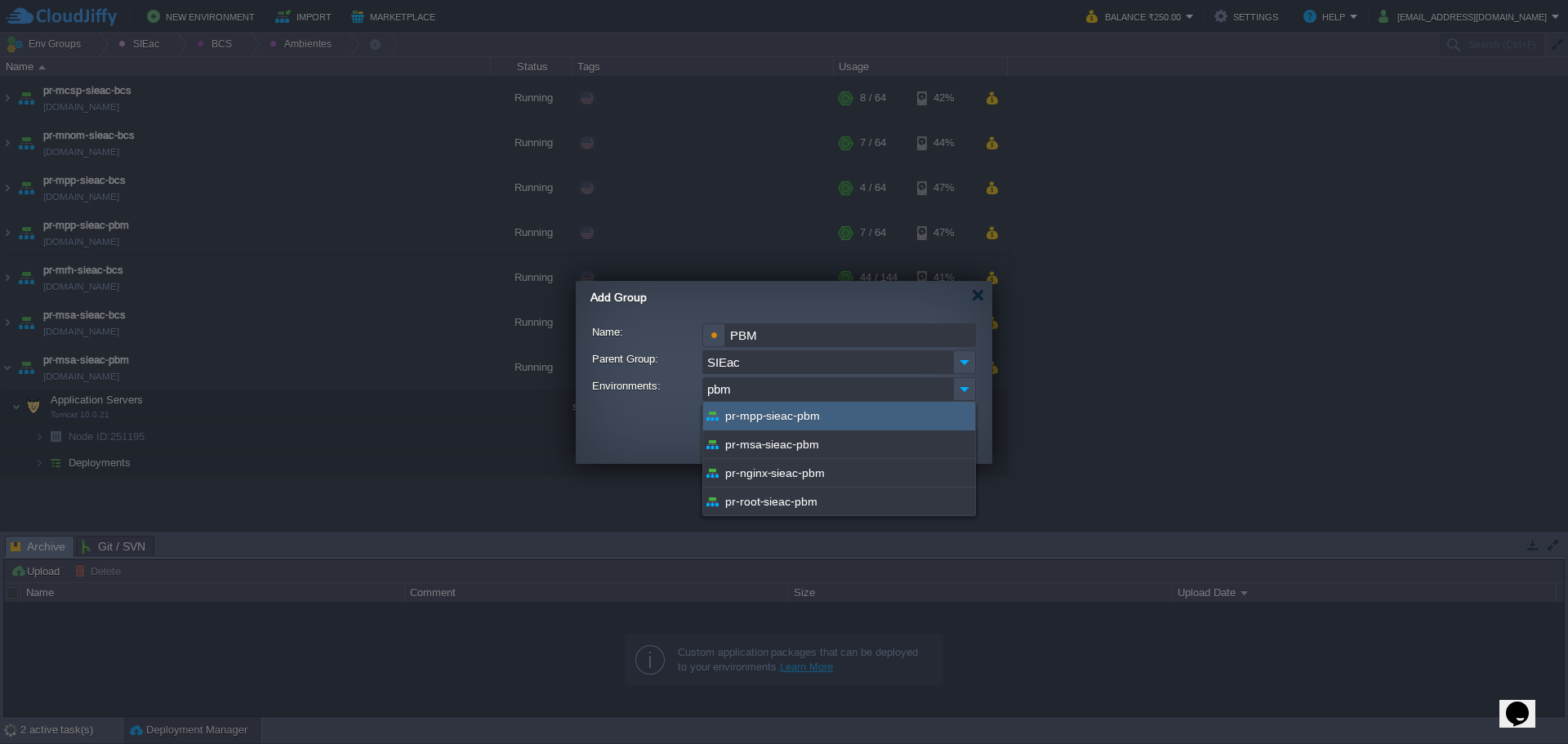
type input "pbm"
click at [874, 407] on div "pr-mpp-sieac-pbm" at bounding box center [839, 415] width 272 height 28
click at [857, 425] on div "pr-msa-sieac-pbm" at bounding box center [839, 418] width 272 height 28
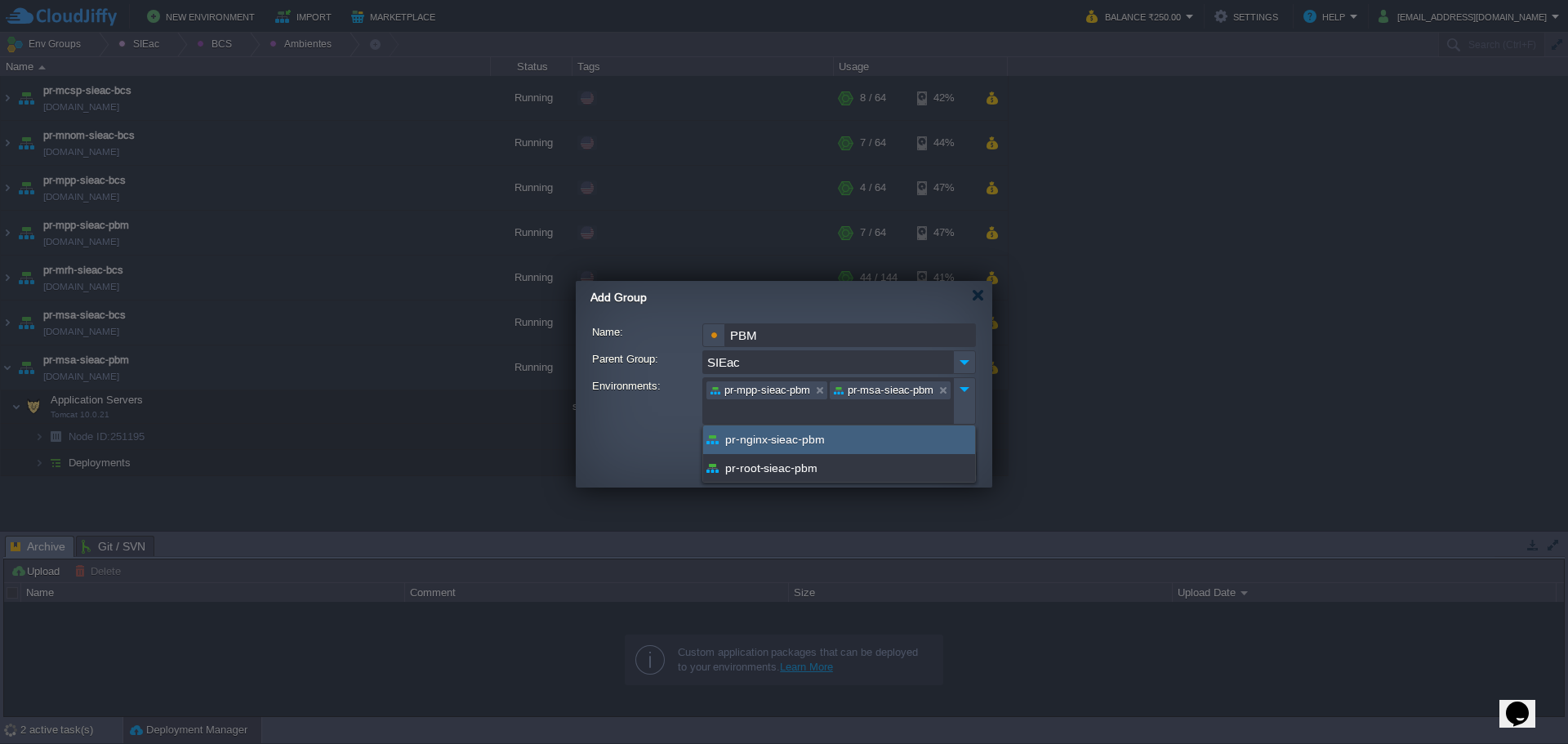
click at [837, 447] on div "pr-nginx-sieac-pbm" at bounding box center [839, 440] width 272 height 28
click at [836, 447] on div "pr-root-sieac-pbm" at bounding box center [839, 440] width 272 height 27
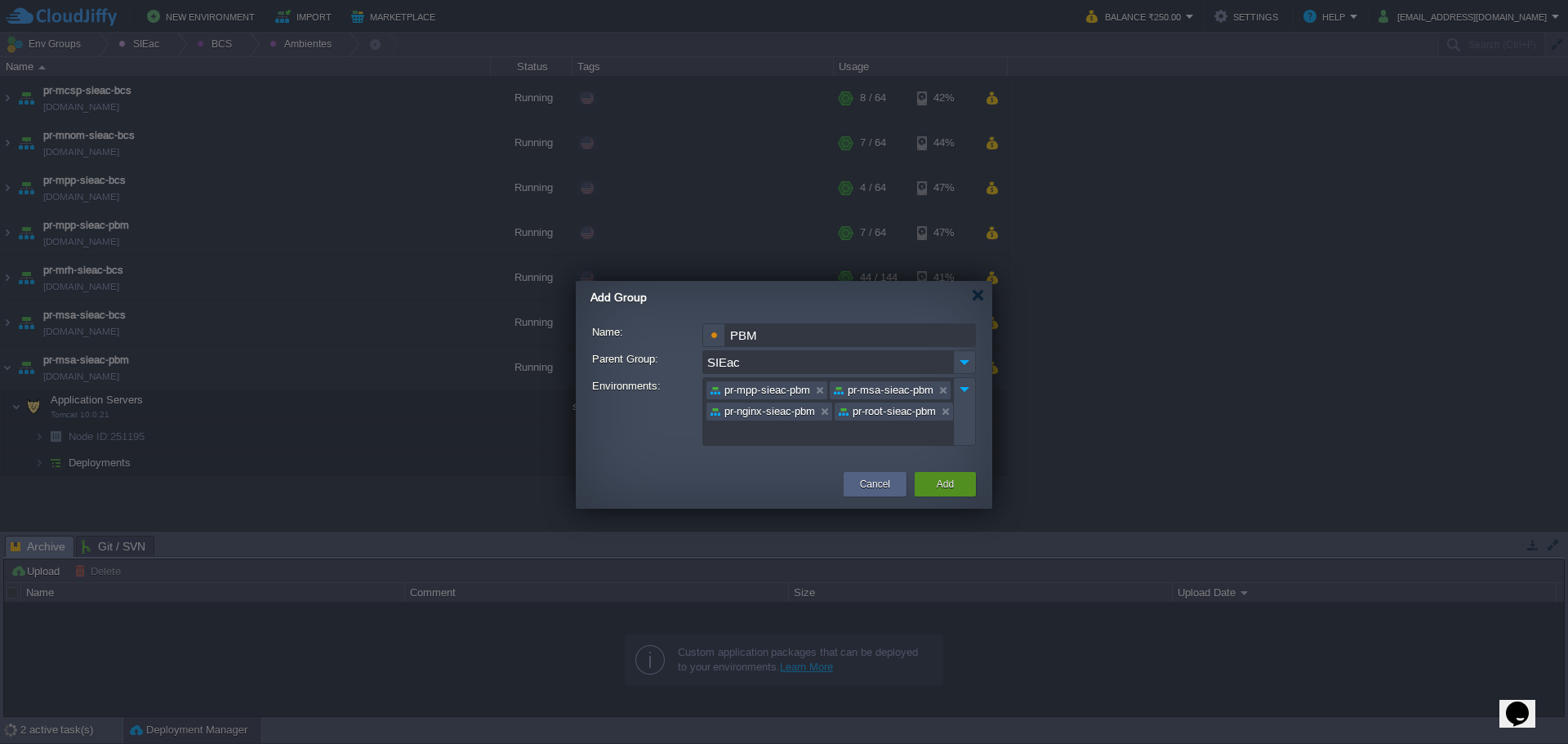
click at [950, 481] on button "Add" at bounding box center [945, 484] width 17 height 17
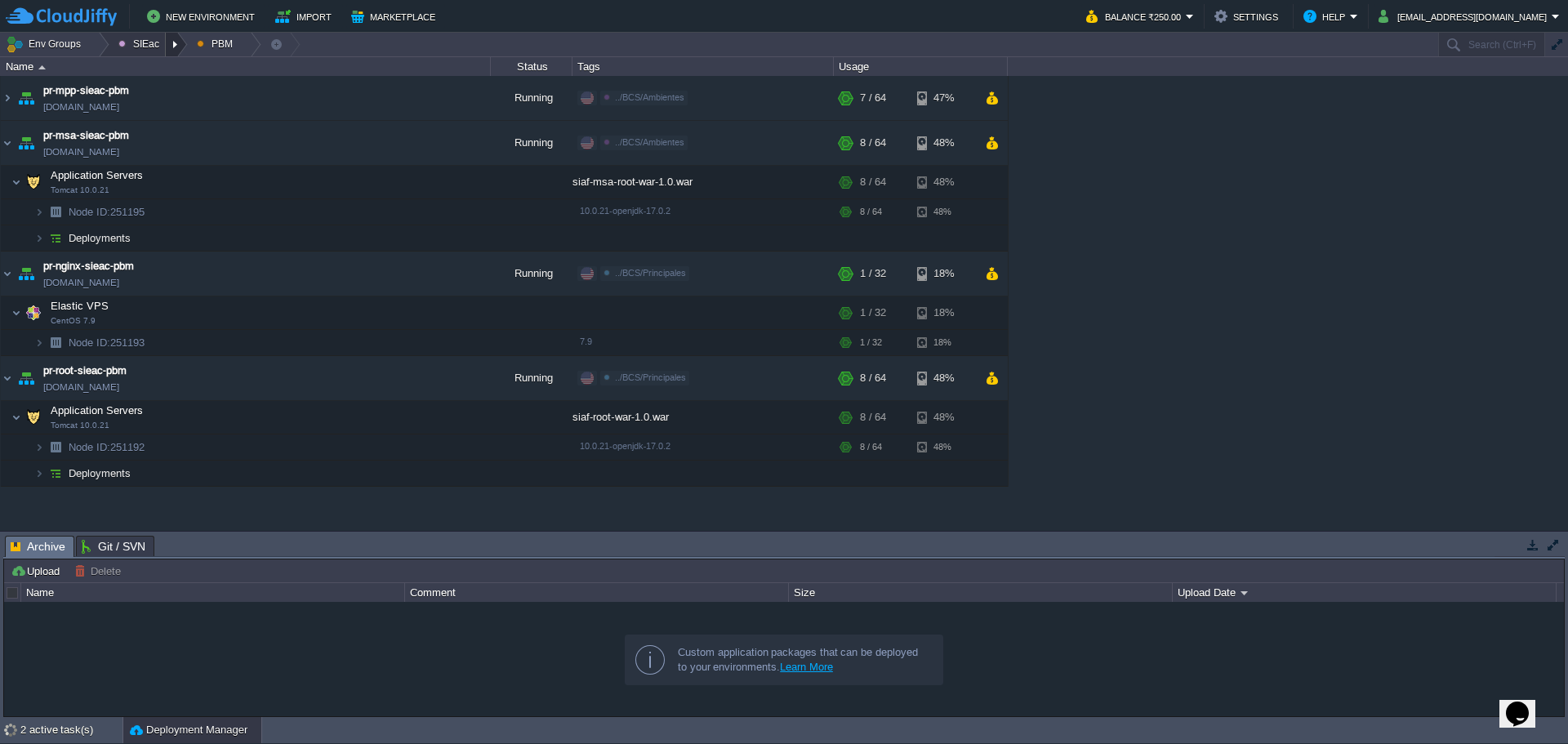
click at [173, 36] on div at bounding box center [177, 44] width 22 height 24
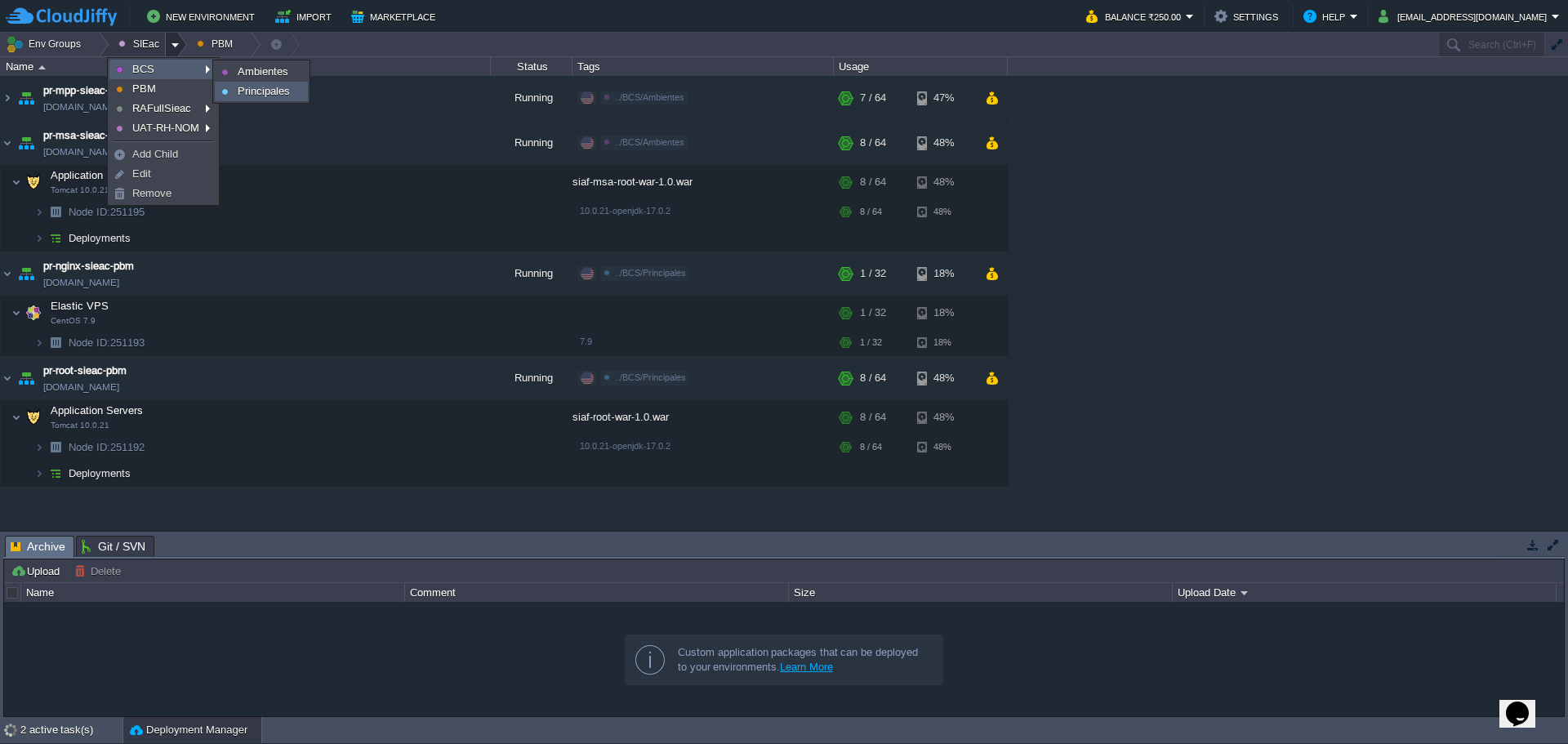
click at [272, 84] on link "Principales" at bounding box center [261, 91] width 91 height 18
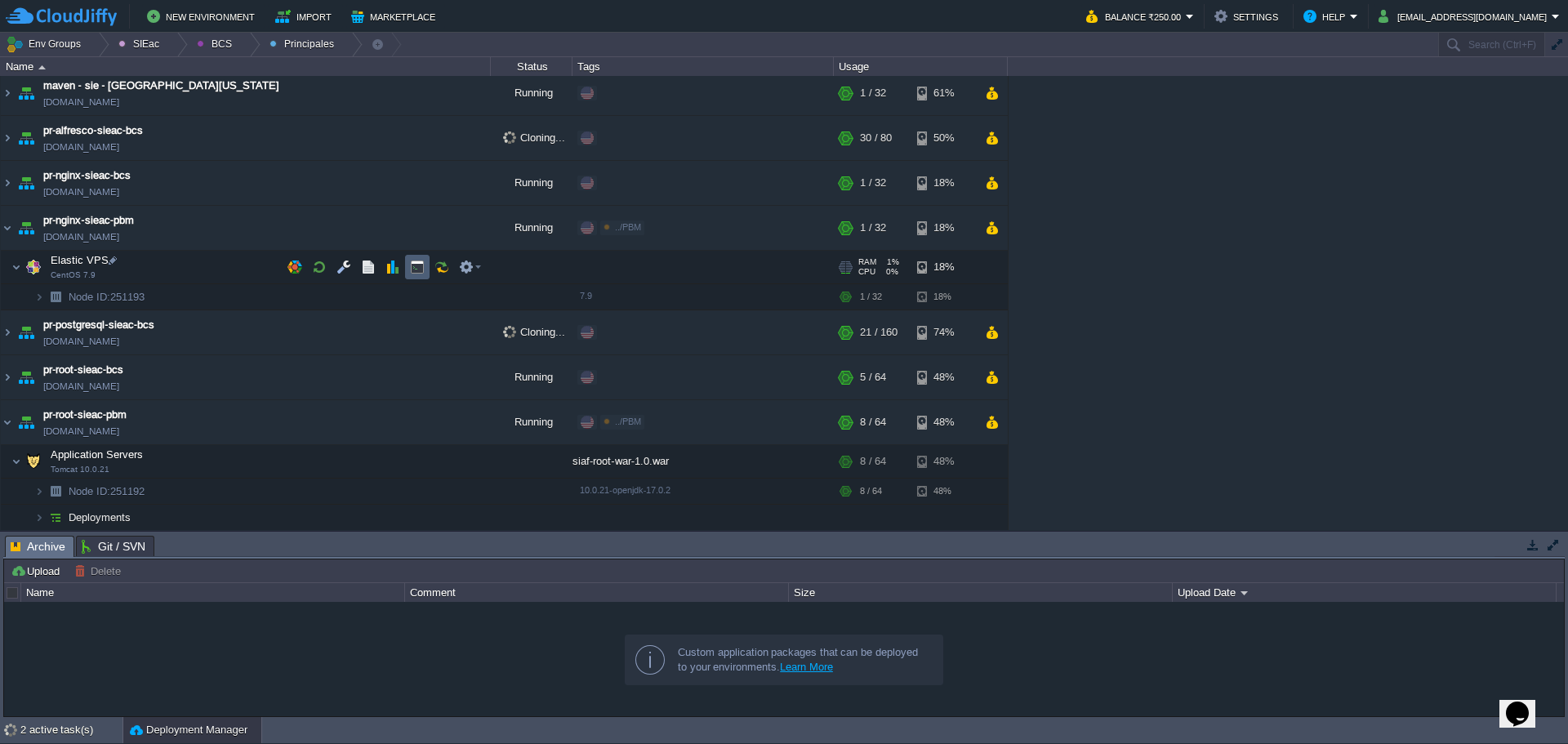
scroll to position [6, 0]
click at [3, 223] on img at bounding box center [7, 227] width 13 height 44
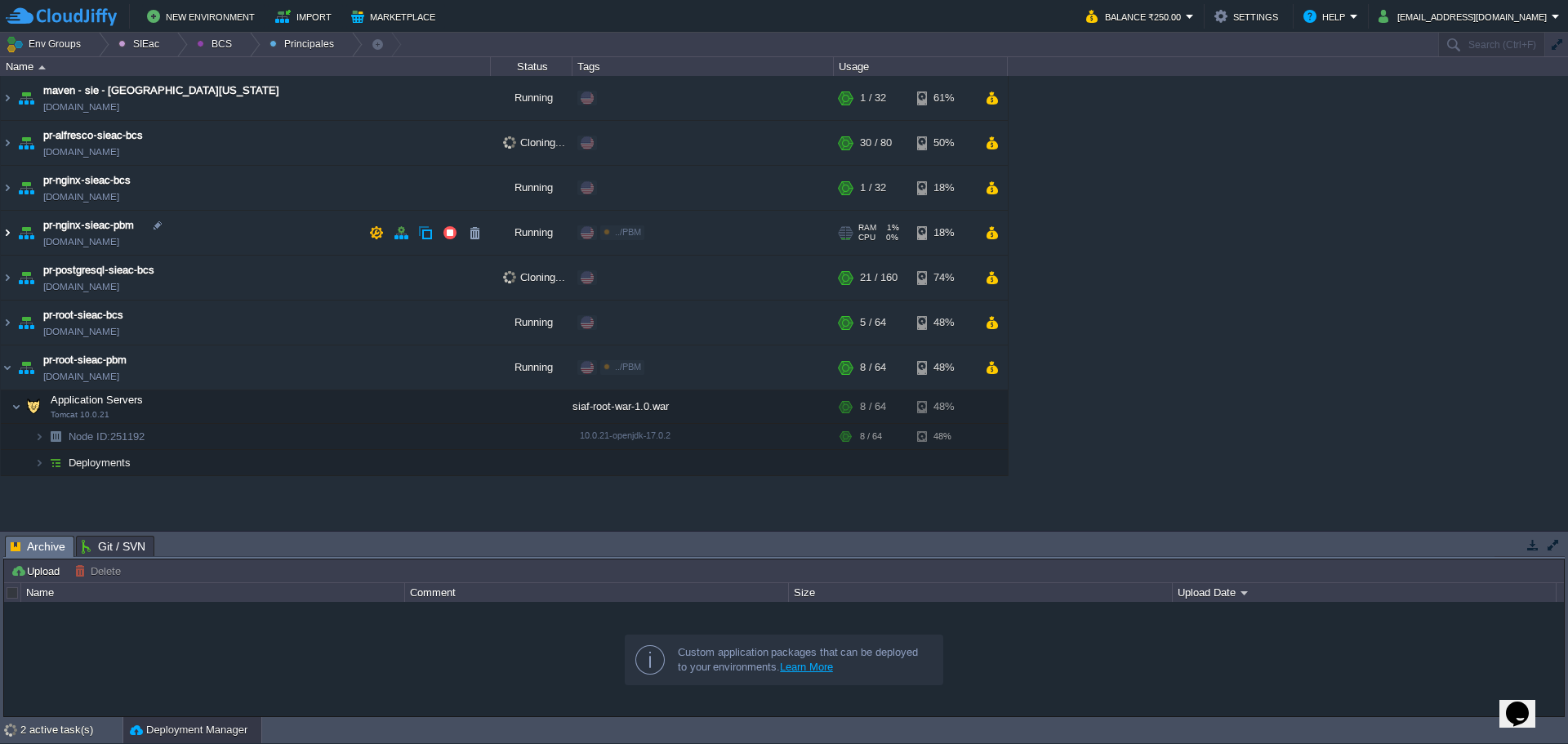
scroll to position [0, 0]
click at [14, 358] on td "pr-root-sieac-pbm [DOMAIN_NAME]" at bounding box center [245, 368] width 490 height 45
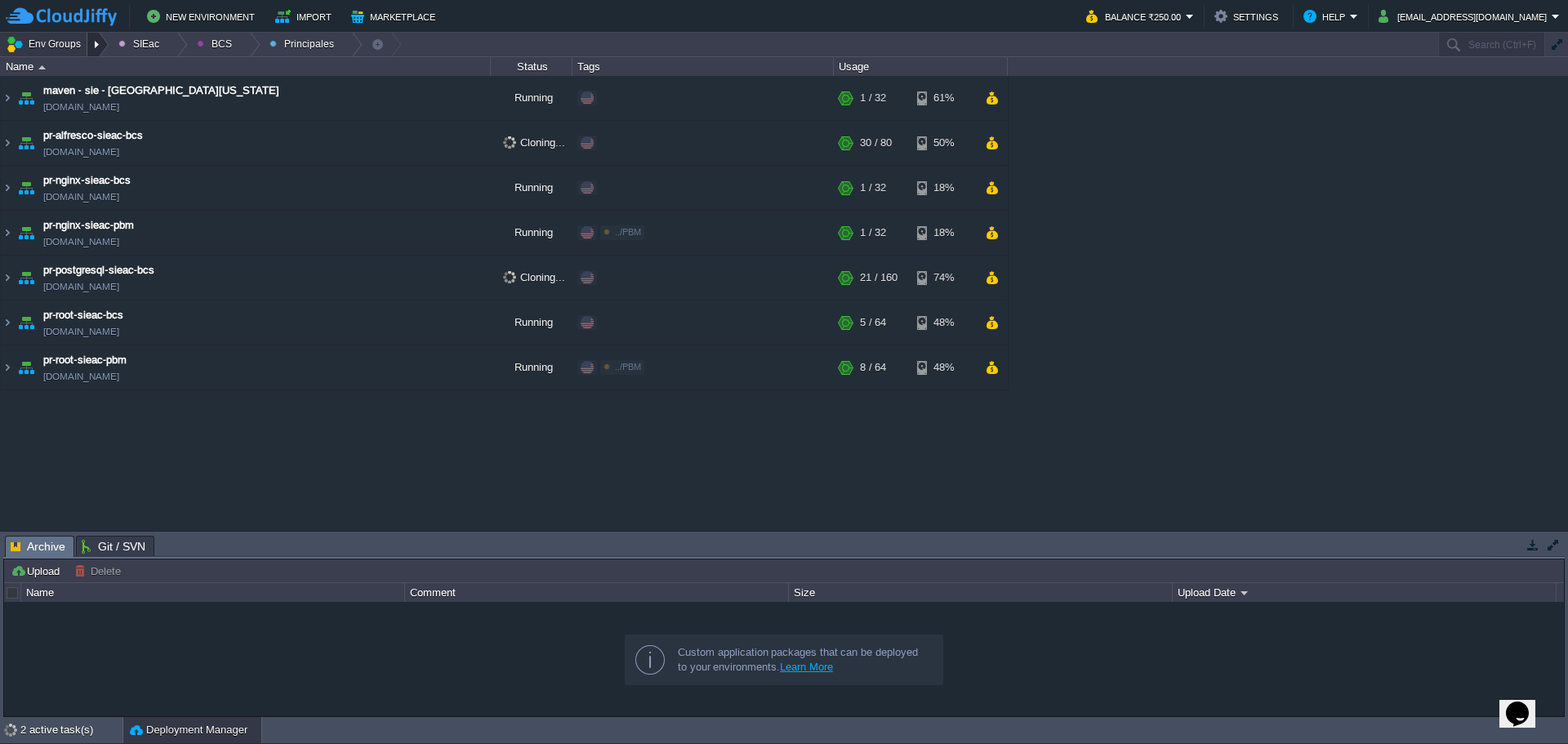
click at [100, 45] on div at bounding box center [98, 44] width 22 height 24
click at [238, 46] on div at bounding box center [249, 44] width 22 height 24
click at [235, 96] on link "Principales" at bounding box center [232, 89] width 91 height 18
click at [243, 47] on div at bounding box center [249, 44] width 22 height 24
click at [234, 67] on span "Ambientes" at bounding box center [234, 69] width 51 height 12
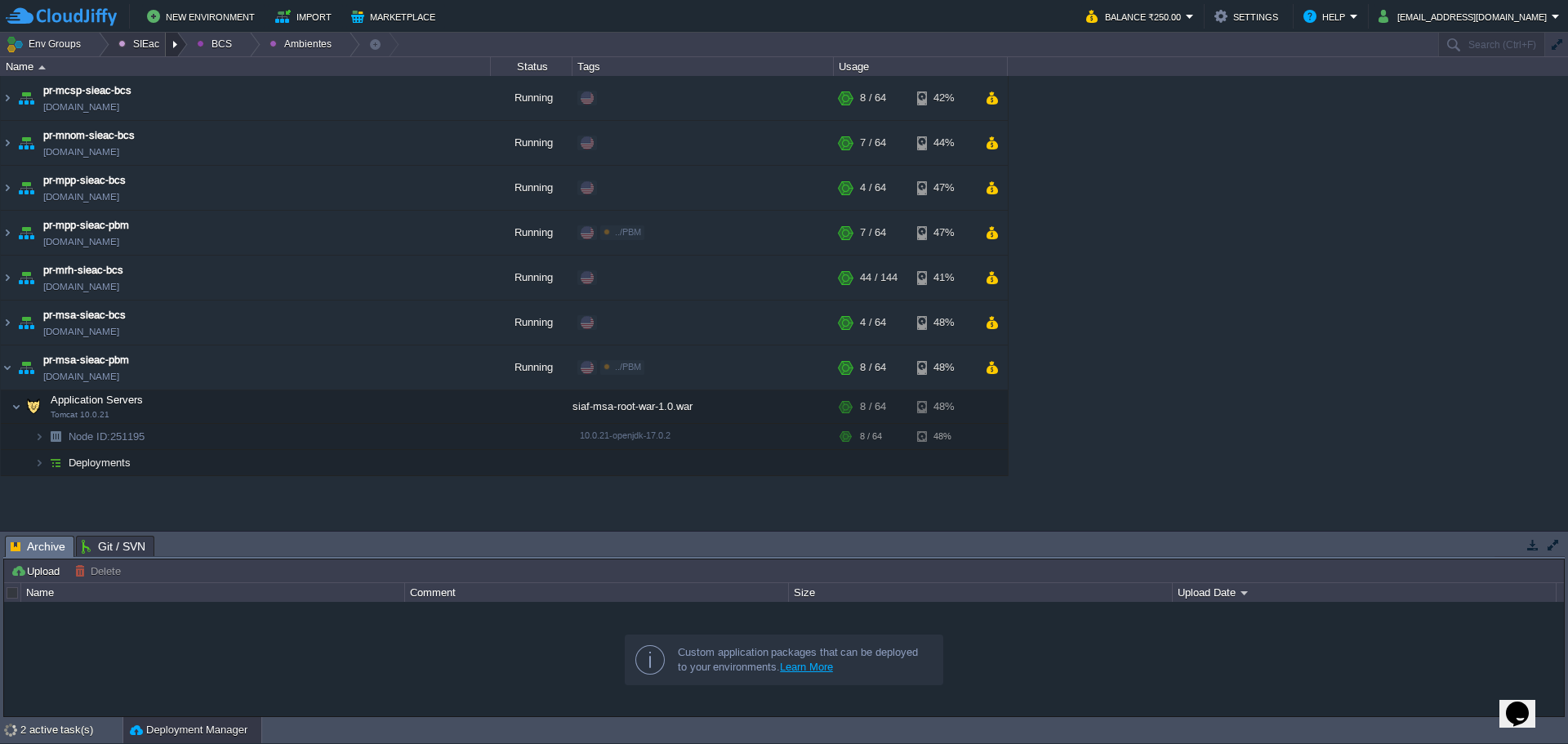
click at [168, 48] on div at bounding box center [177, 44] width 22 height 24
click at [182, 82] on link "PBM" at bounding box center [163, 89] width 106 height 18
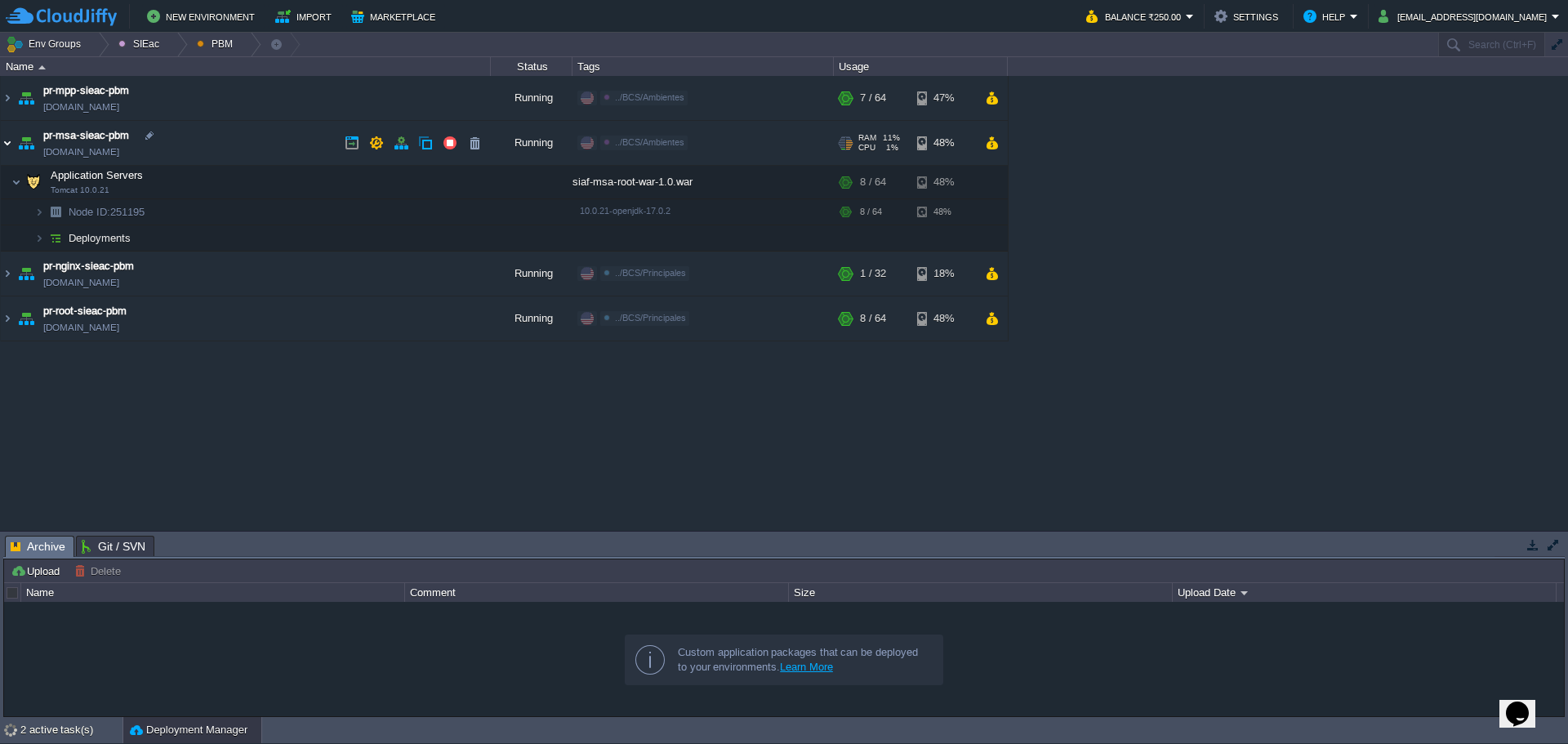
click at [6, 141] on img at bounding box center [7, 142] width 13 height 44
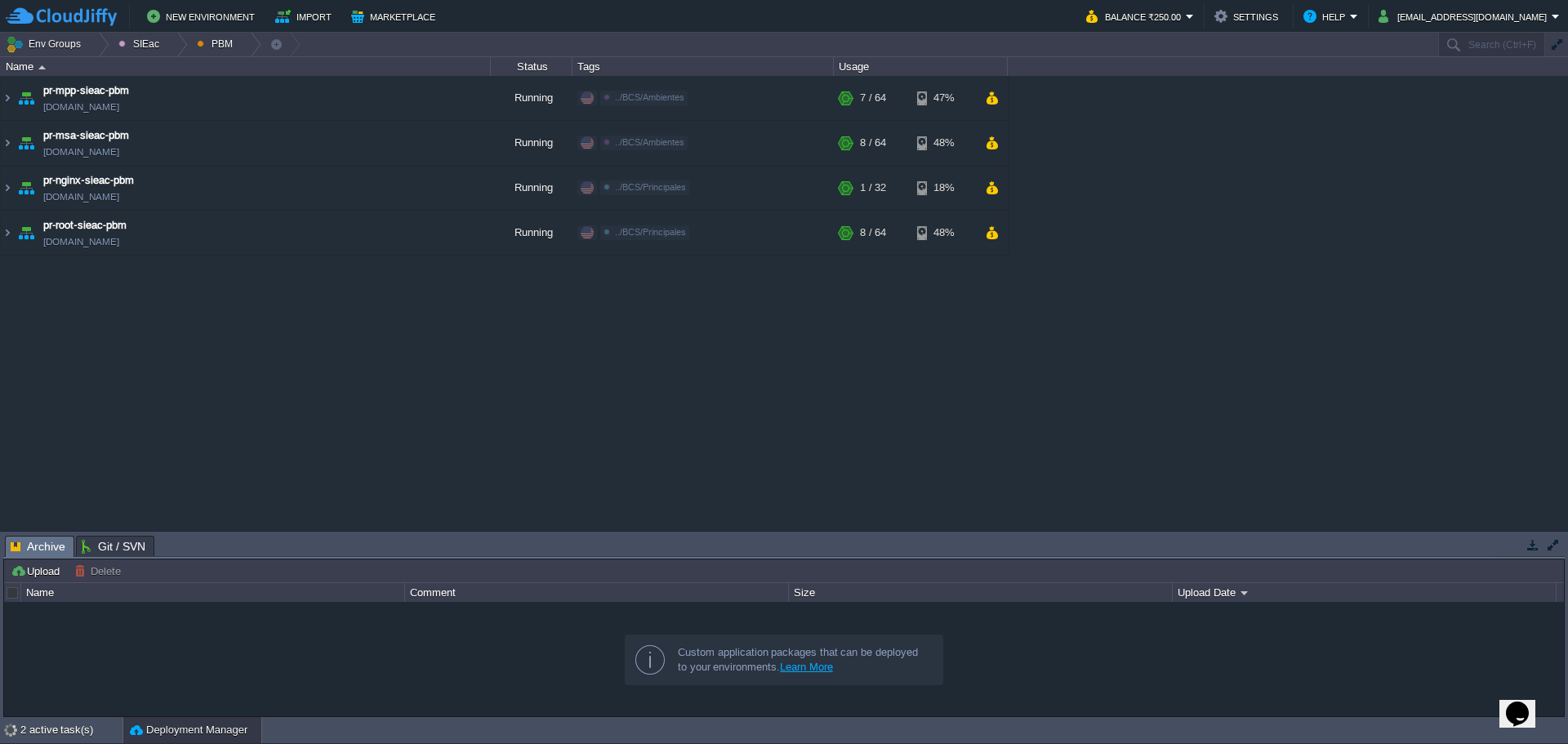
drag, startPoint x: 371, startPoint y: 324, endPoint x: 413, endPoint y: 287, distance: 56.0
click at [372, 322] on div "maven - sie - [GEOGRAPHIC_DATA][US_STATE] [DOMAIN_NAME] Running Edit RAM 1% CPU…" at bounding box center [784, 302] width 1568 height 454
click at [382, 304] on div "maven - sie - [GEOGRAPHIC_DATA][US_STATE] [DOMAIN_NAME] Running Edit RAM 1% CPU…" at bounding box center [784, 302] width 1568 height 454
click at [698, 104] on div "Edit" at bounding box center [706, 97] width 31 height 15
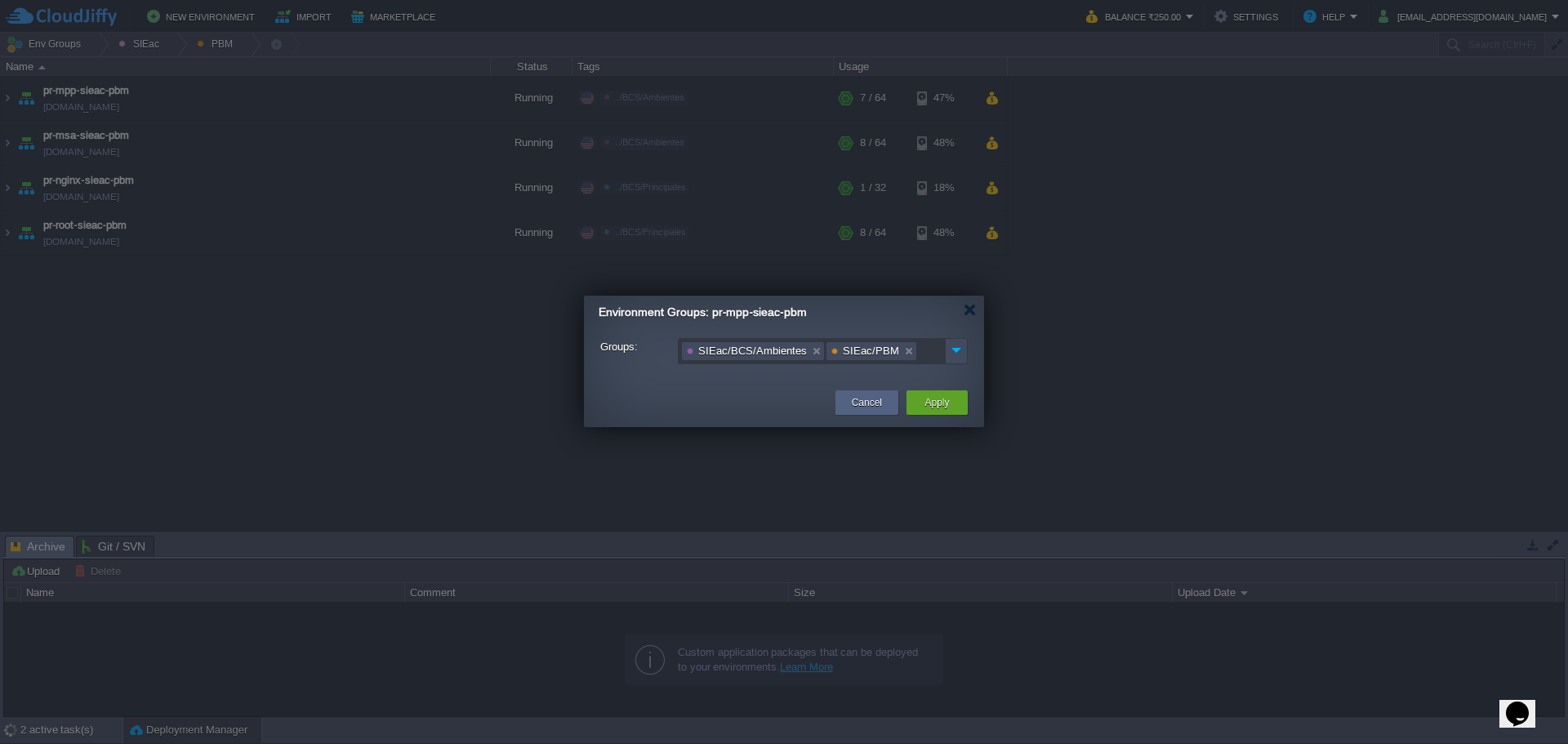
click at [971, 300] on div "Environment Groups: pr-mpp-sieac-pbm" at bounding box center [791, 312] width 386 height 33
click at [864, 389] on td "Cancel" at bounding box center [866, 402] width 71 height 29
click at [854, 399] on button "Cancel" at bounding box center [866, 402] width 30 height 17
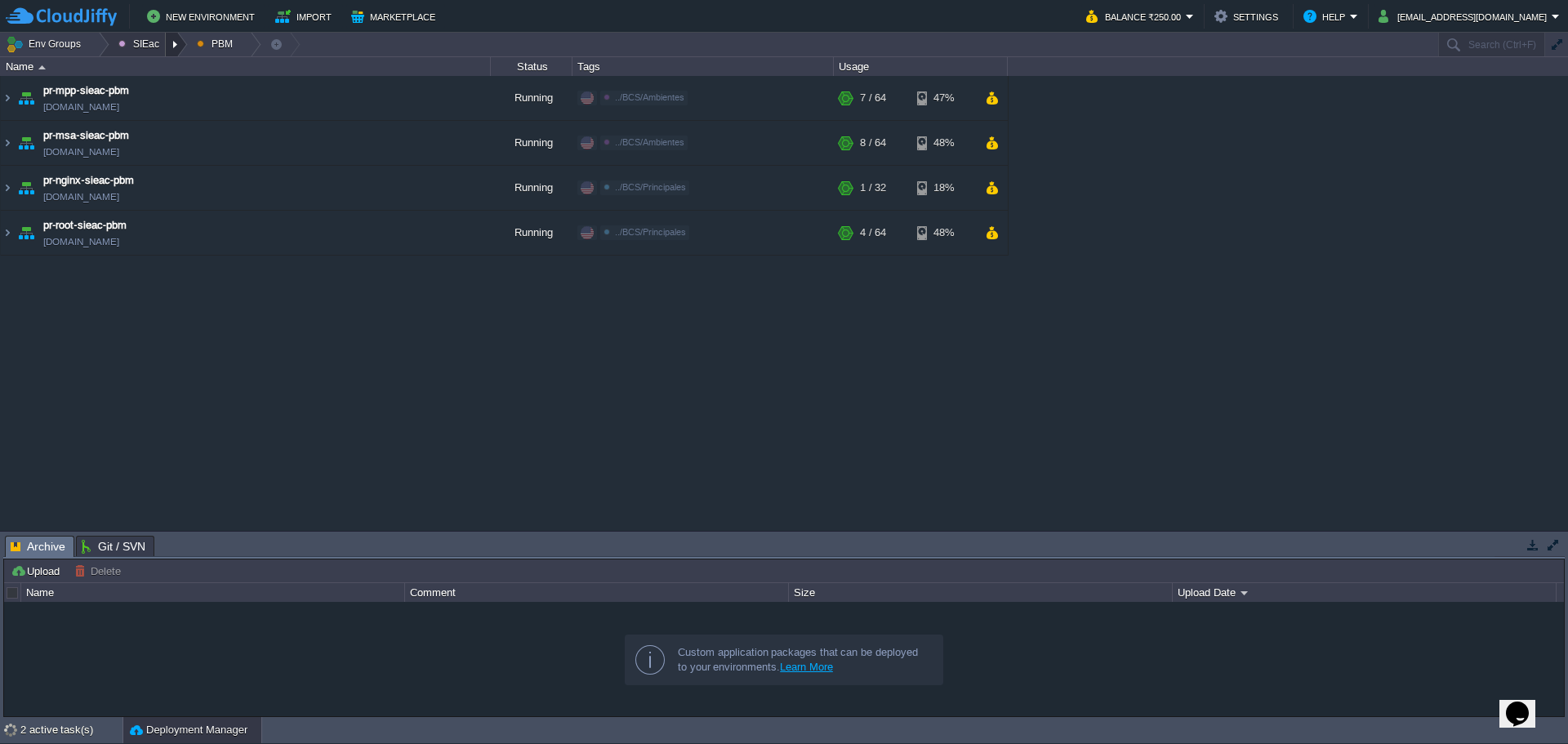
click at [171, 47] on div at bounding box center [177, 44] width 22 height 24
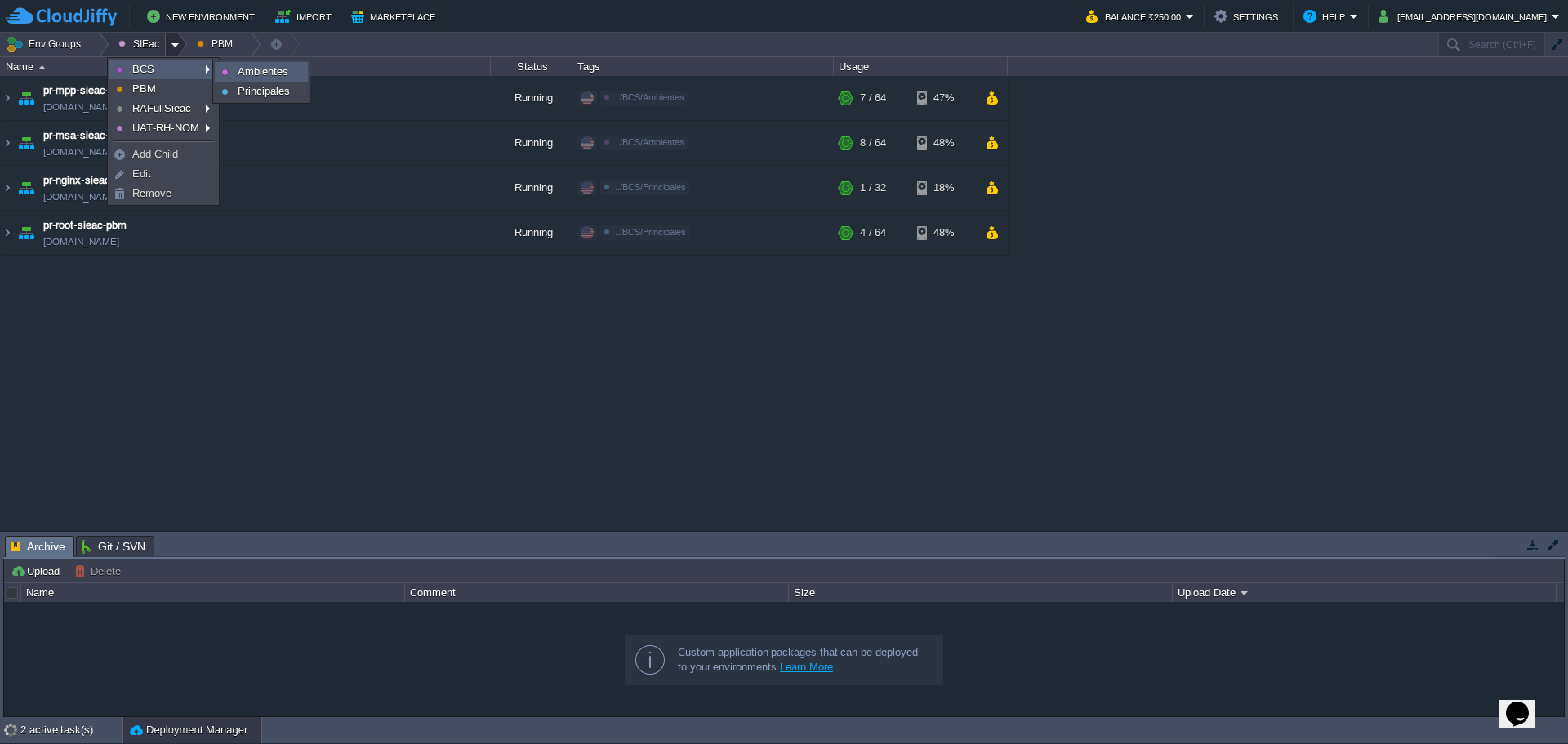
click at [273, 71] on span "Ambientes" at bounding box center [263, 72] width 51 height 12
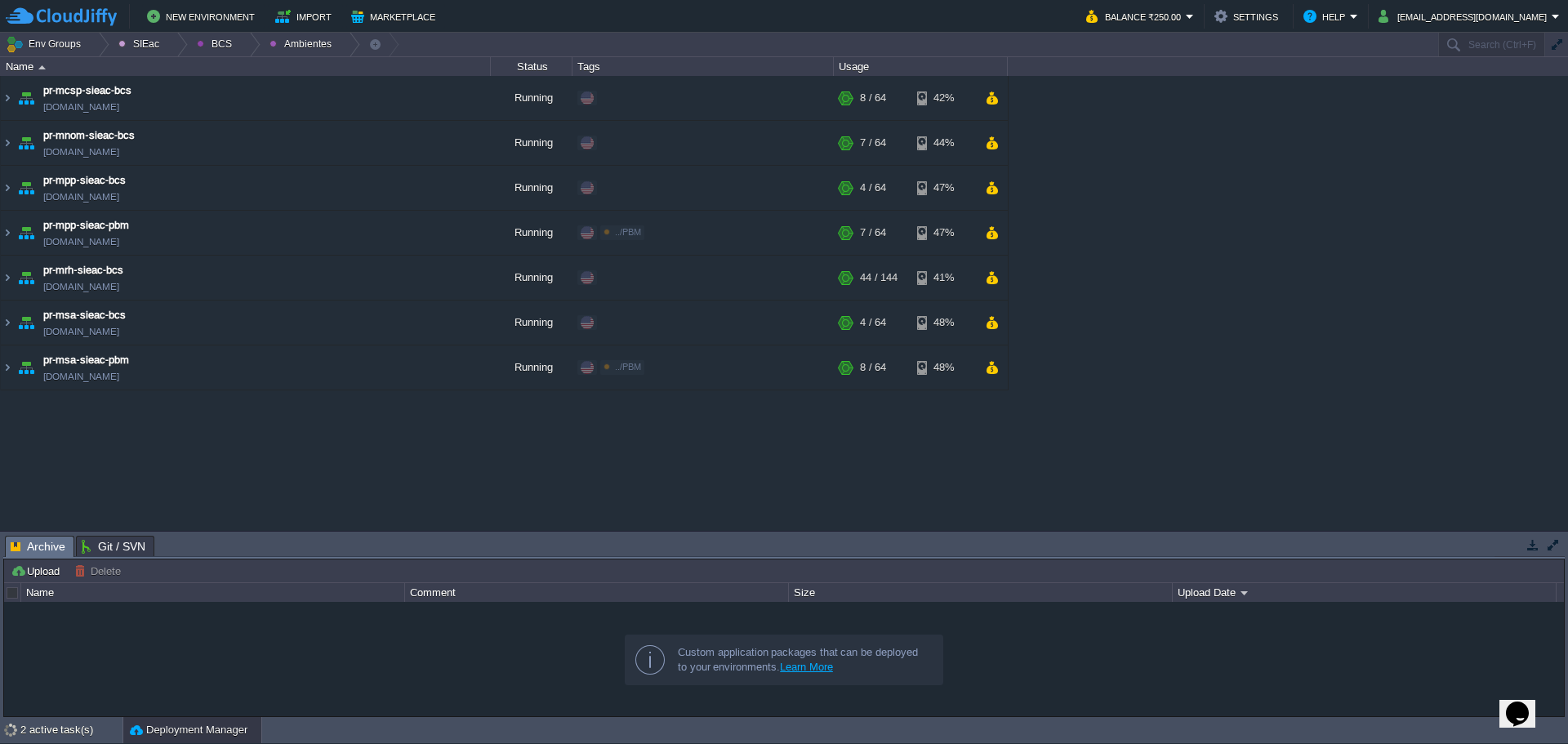
click at [246, 31] on div "New Environment Import Marketplace Bonus ₹0.00 Upgrade Account Balance ₹250.00 …" at bounding box center [784, 16] width 1568 height 32
click at [241, 39] on div at bounding box center [249, 44] width 22 height 24
click at [254, 86] on span "Principales" at bounding box center [234, 88] width 52 height 12
click at [168, 53] on div at bounding box center [177, 44] width 22 height 24
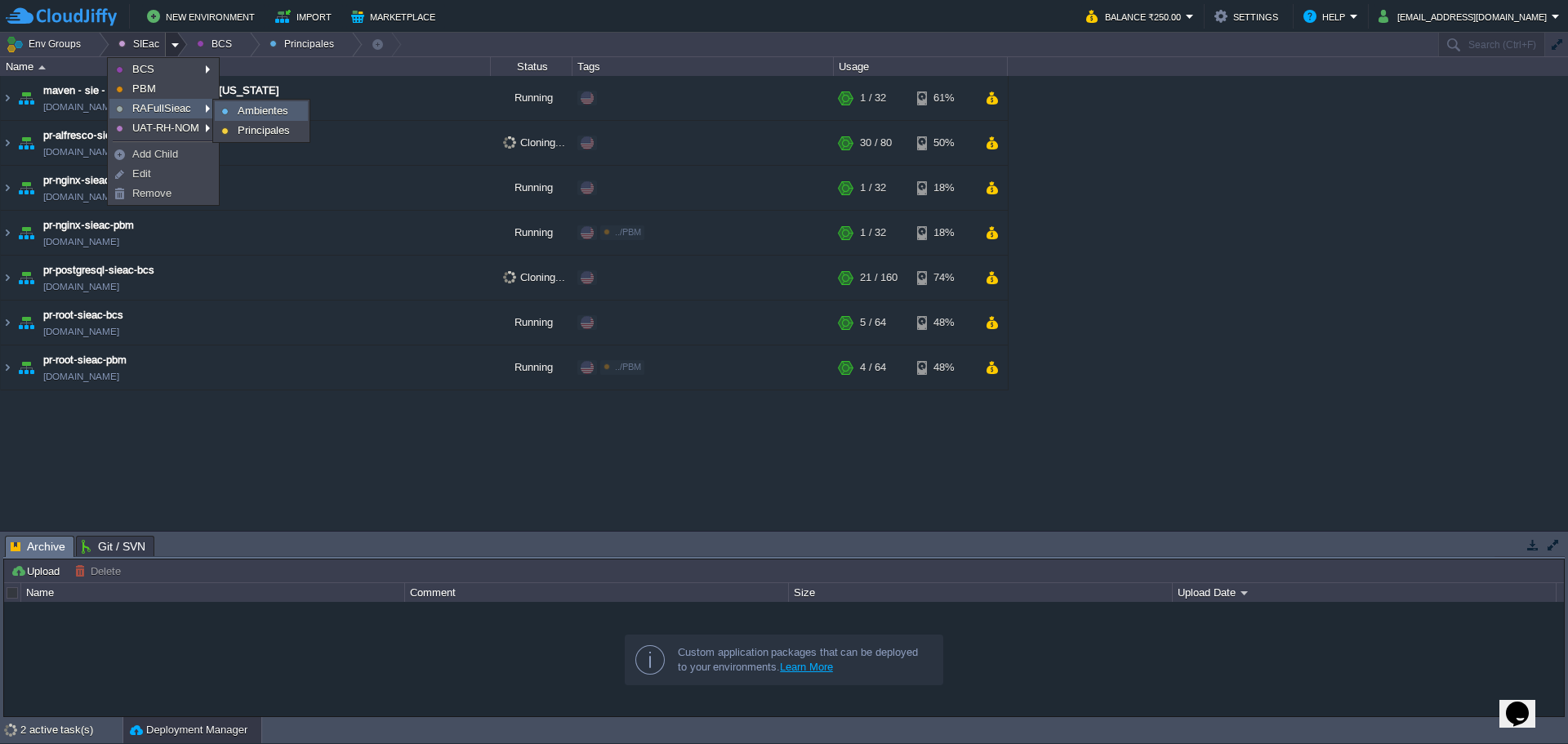
click at [244, 112] on span "Ambientes" at bounding box center [263, 111] width 51 height 12
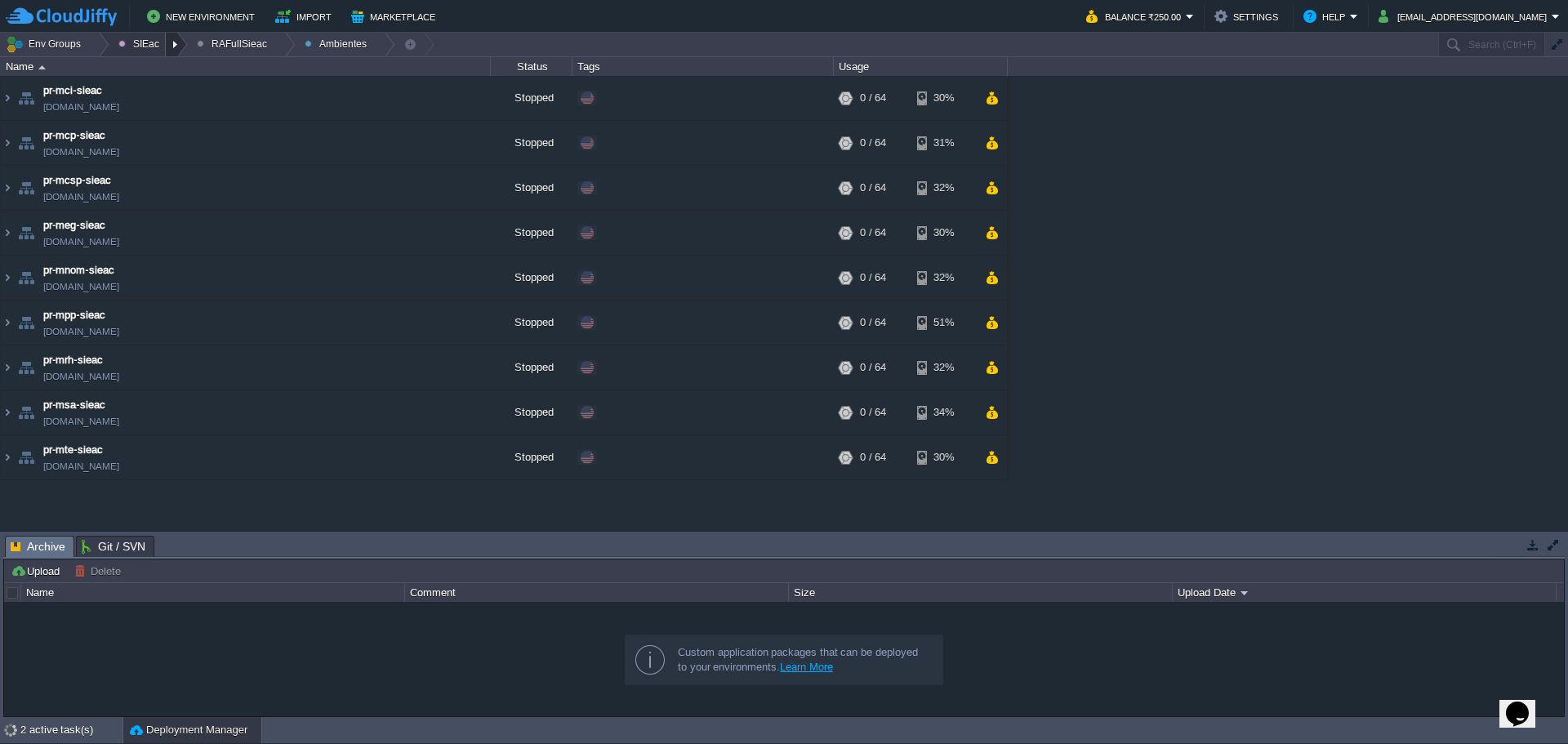
click at [183, 42] on div at bounding box center [177, 44] width 22 height 24
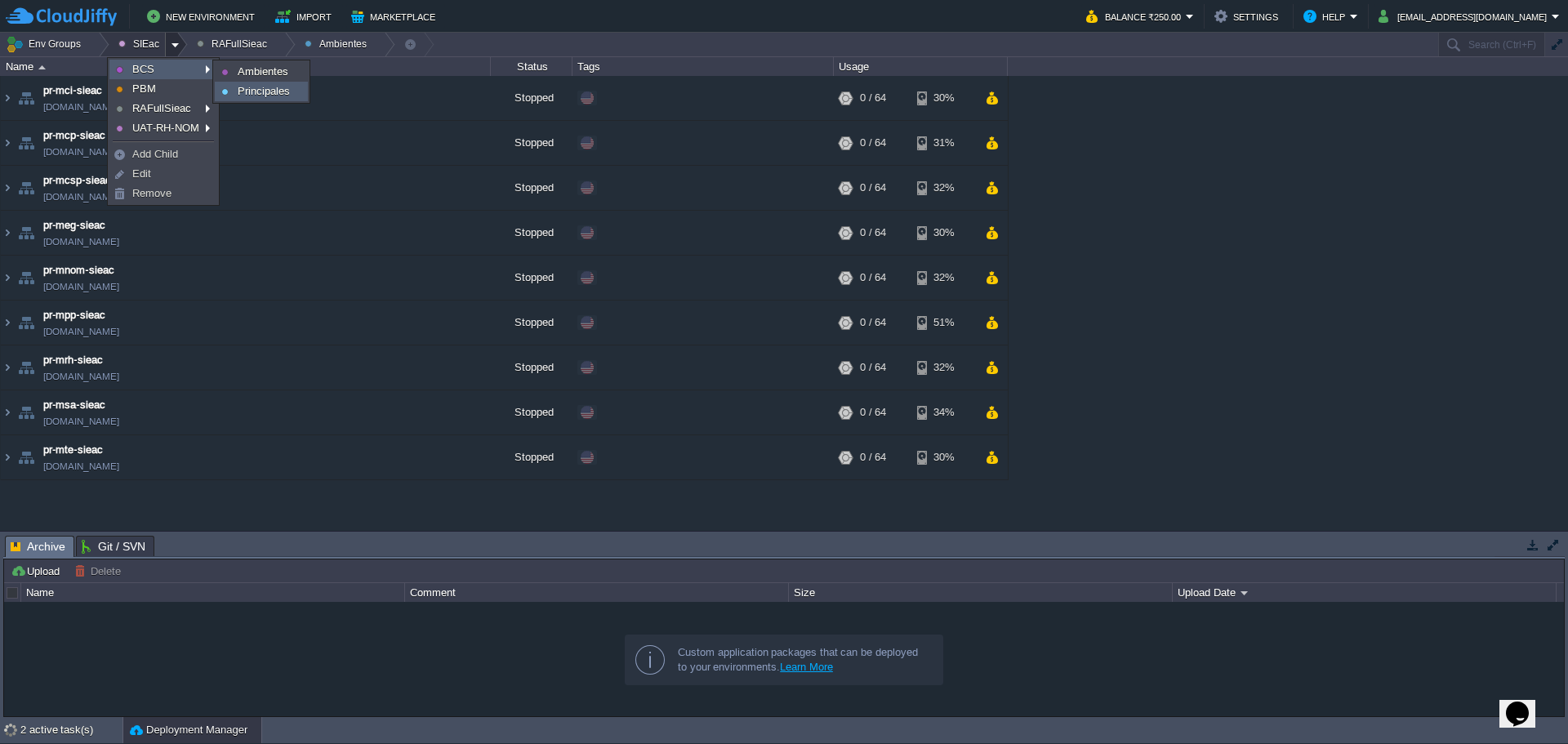
click at [265, 98] on link "Principales" at bounding box center [261, 91] width 91 height 18
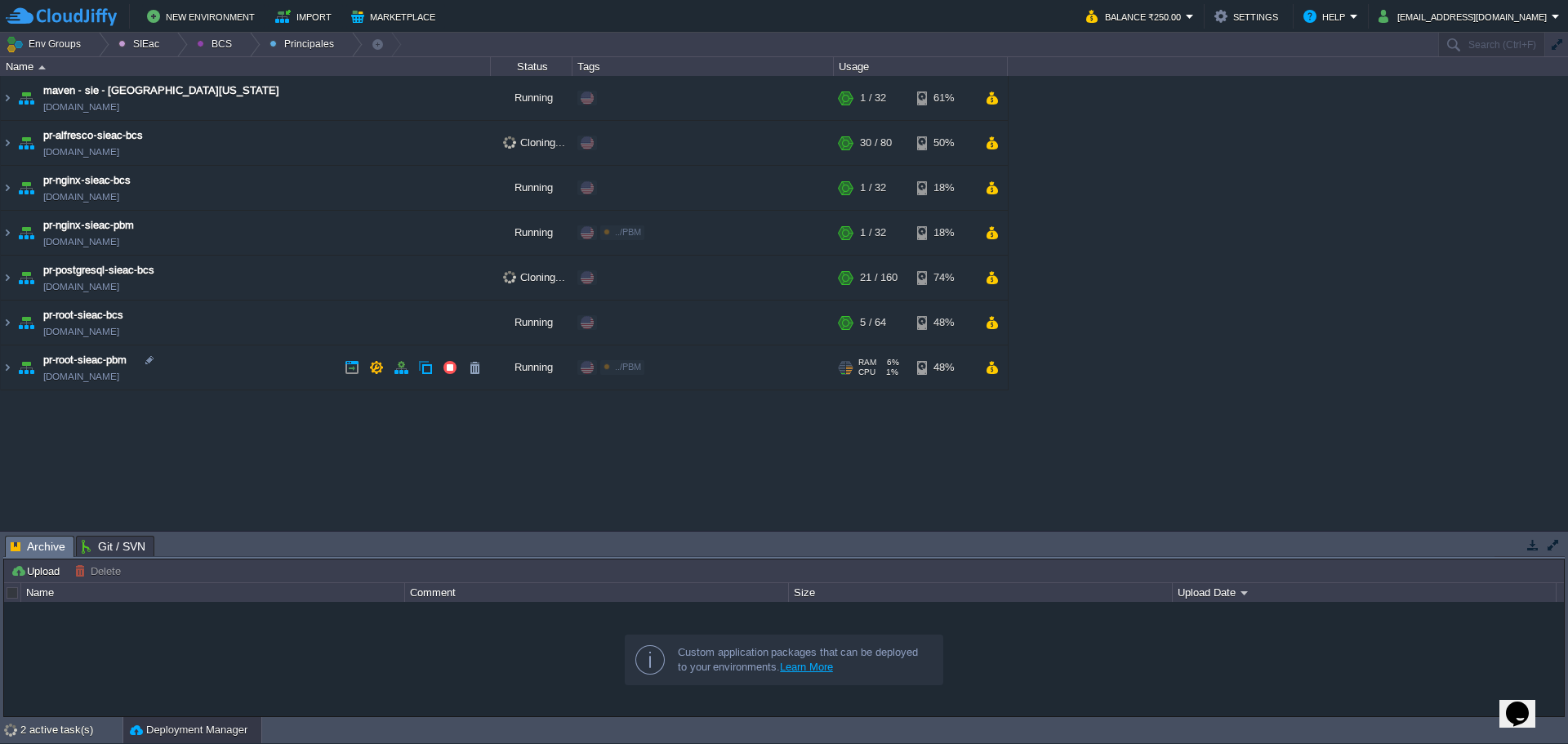
click at [664, 372] on div "Edit" at bounding box center [663, 367] width 31 height 15
click at [620, 367] on span "../PBM" at bounding box center [628, 367] width 26 height 10
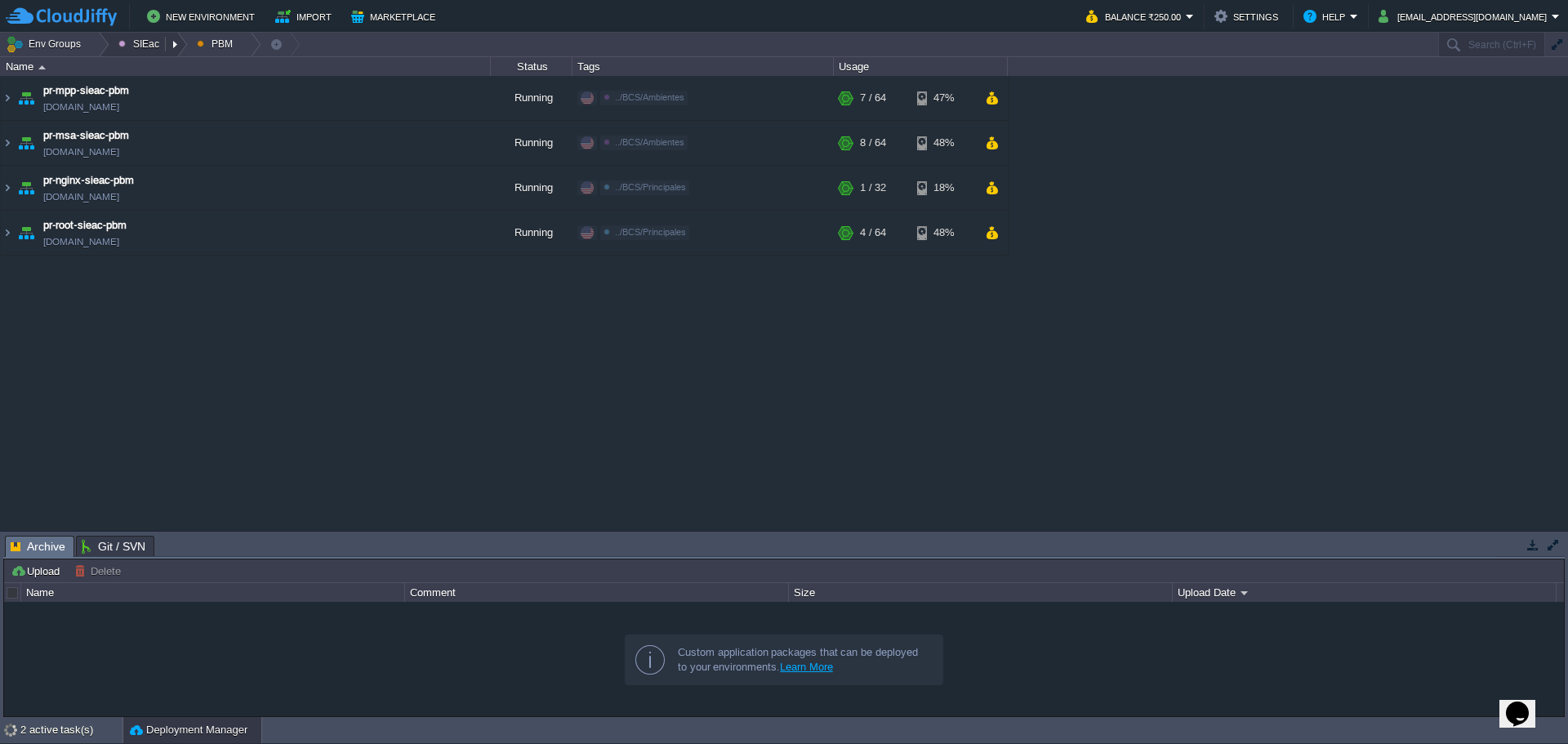
click at [138, 41] on button "SIEac" at bounding box center [141, 43] width 46 height 23
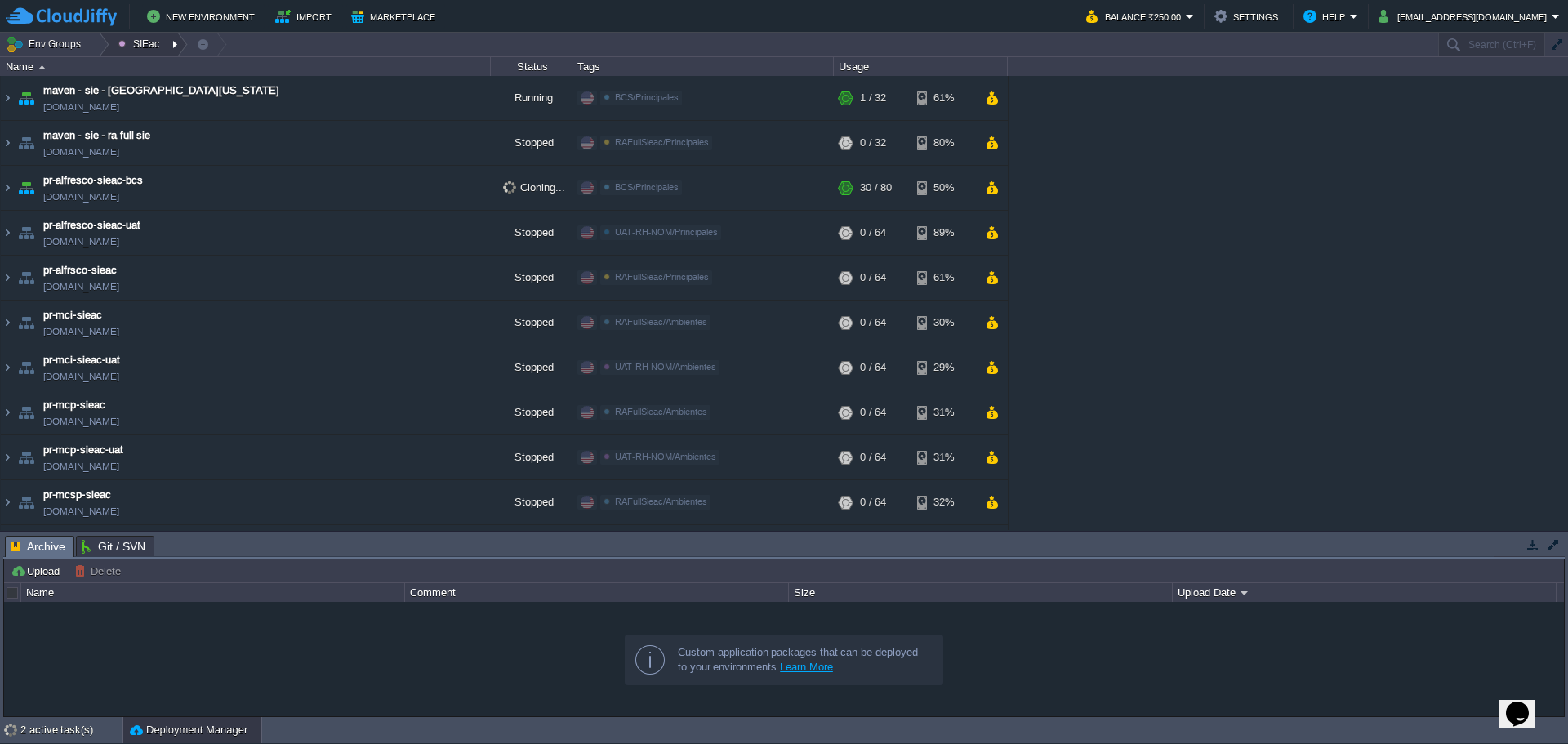
click at [178, 44] on div at bounding box center [177, 44] width 22 height 24
click at [173, 91] on link "PBM" at bounding box center [163, 89] width 106 height 18
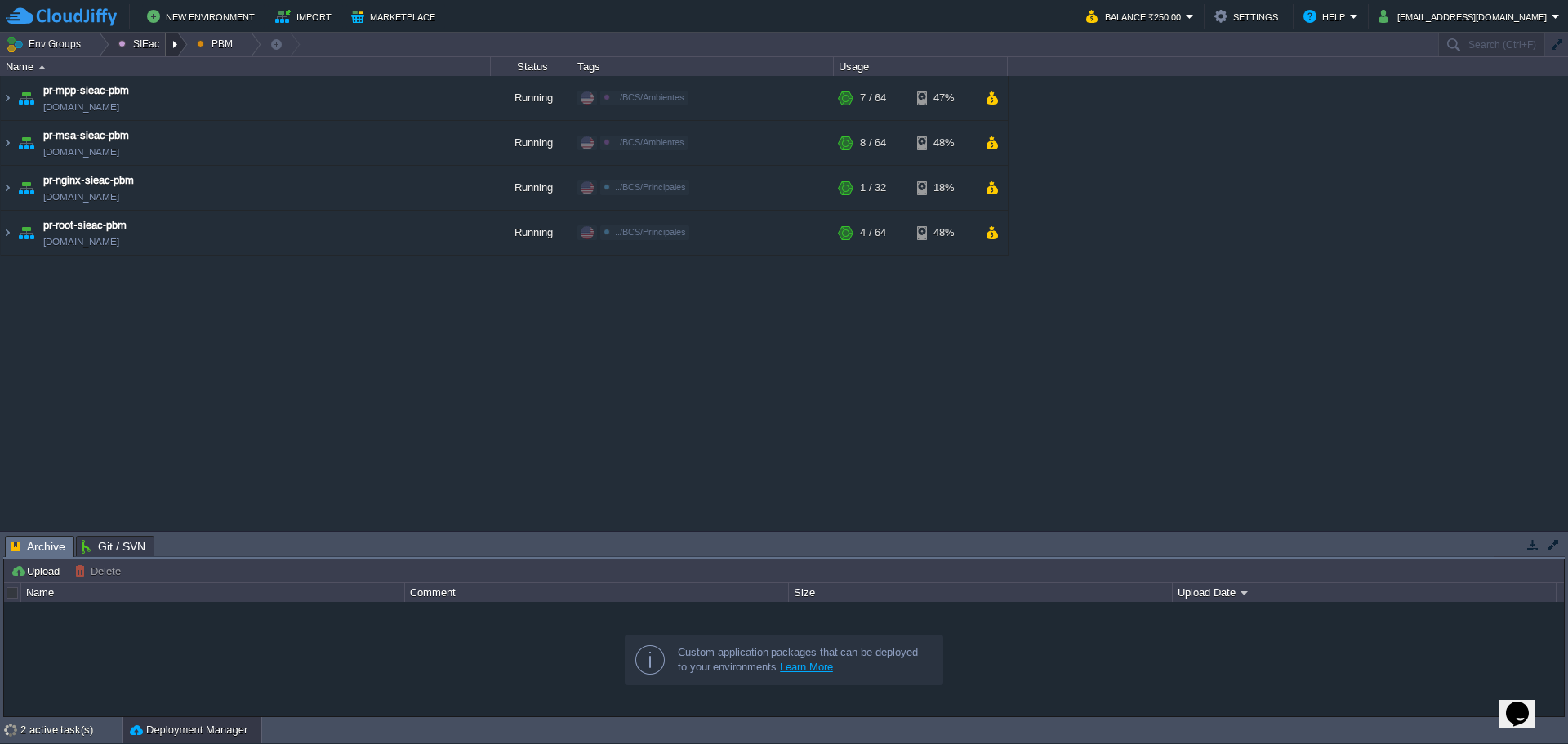
click at [168, 43] on div at bounding box center [177, 44] width 22 height 24
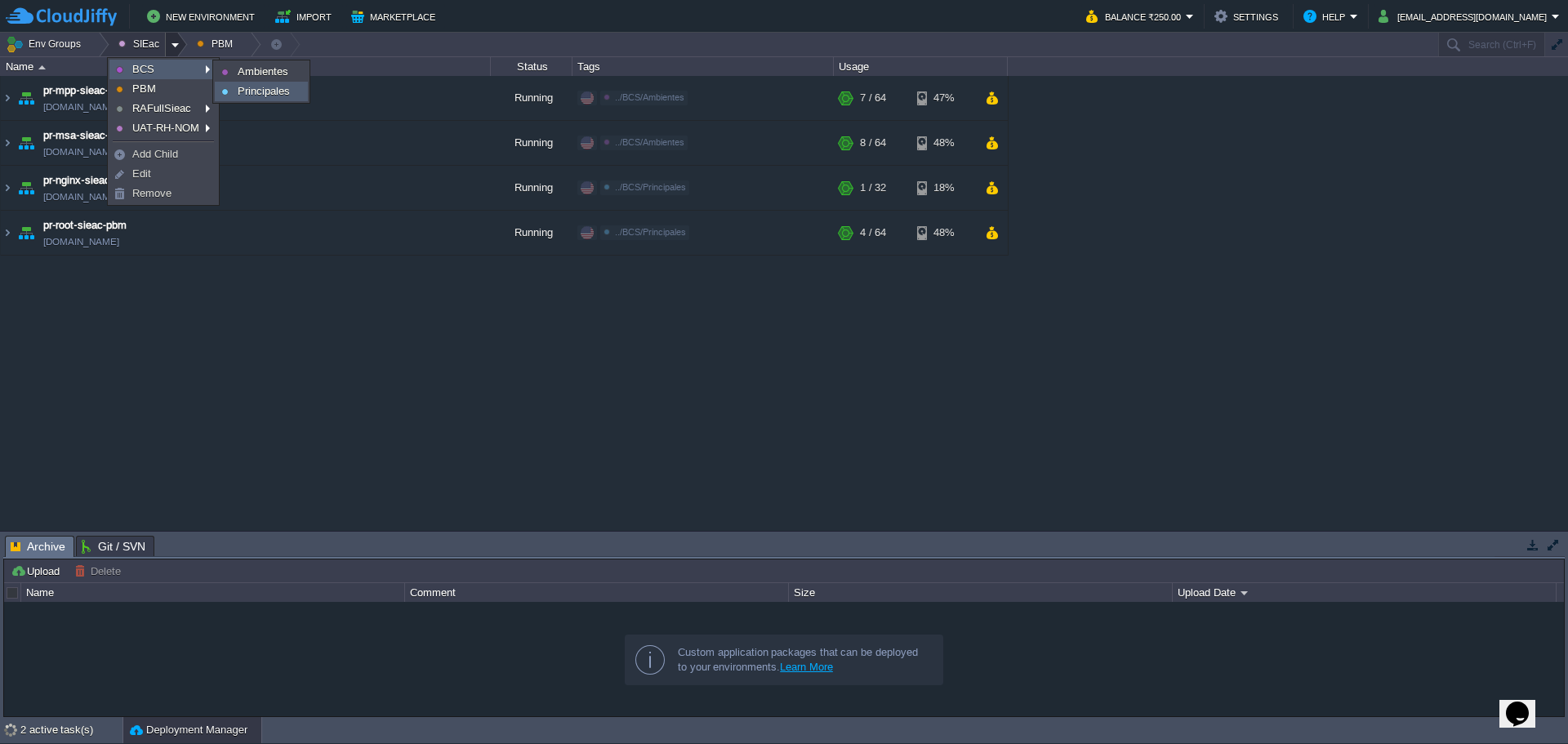
click at [280, 92] on span "Principales" at bounding box center [263, 91] width 52 height 12
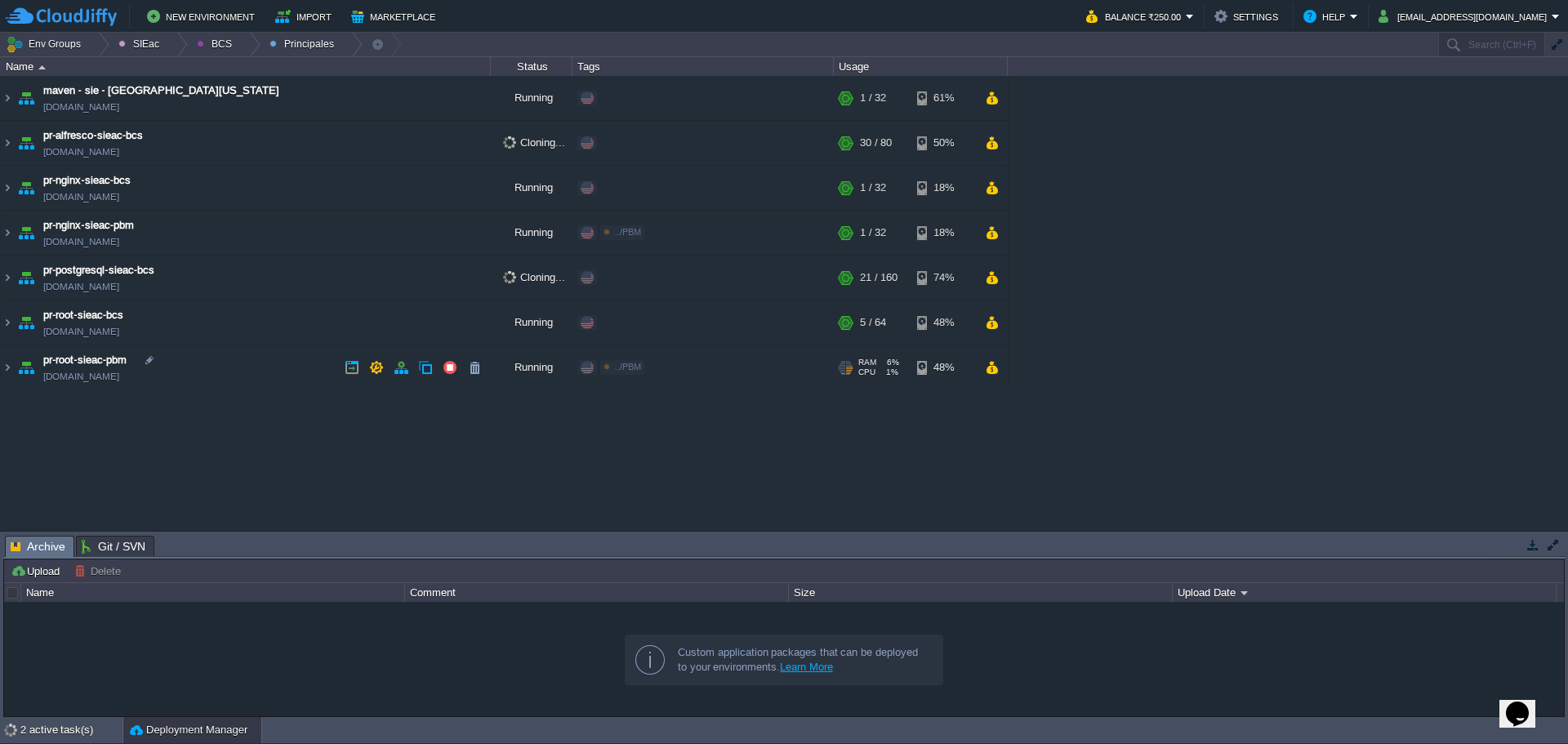
click at [659, 371] on div "Edit" at bounding box center [663, 367] width 31 height 15
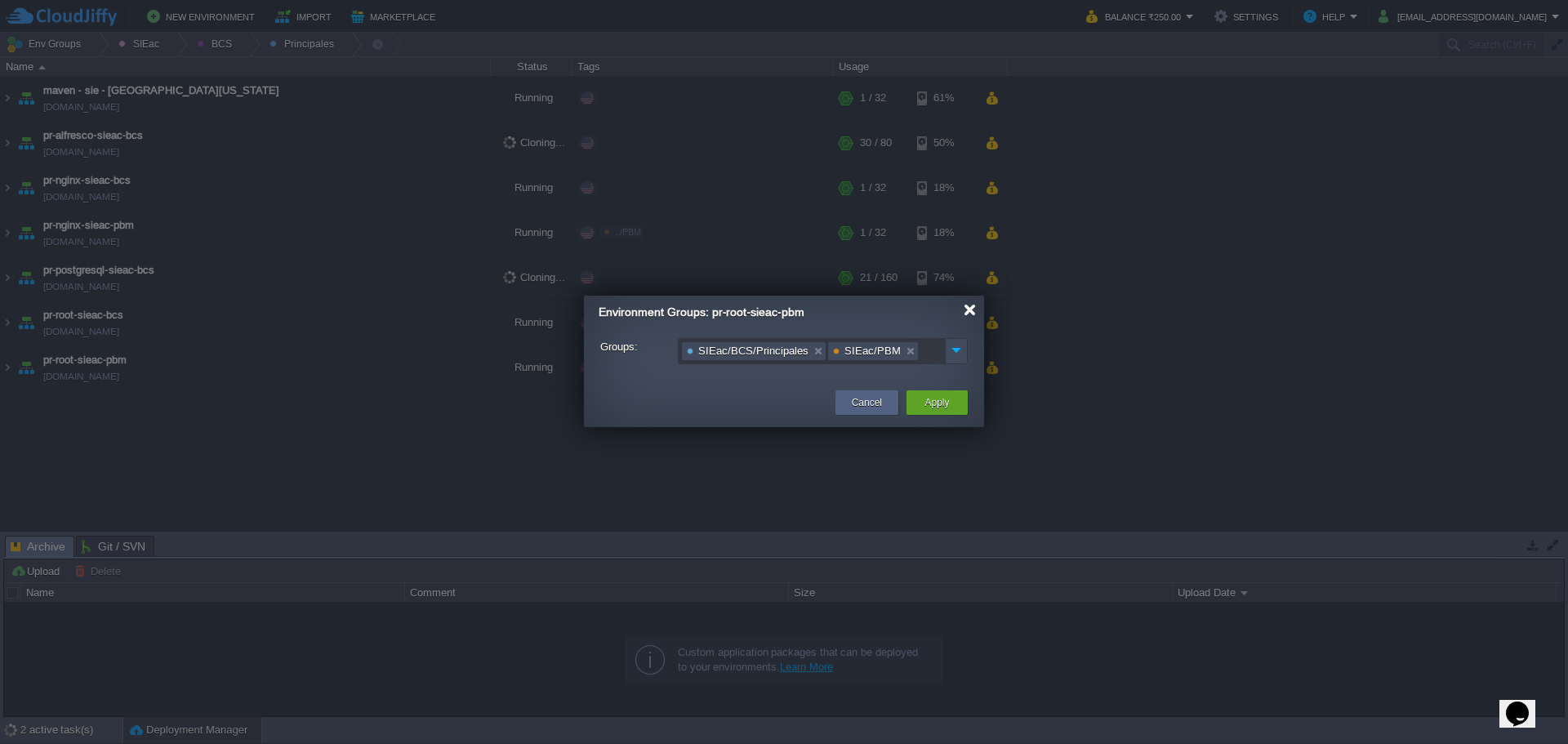
click at [975, 308] on div at bounding box center [969, 310] width 12 height 12
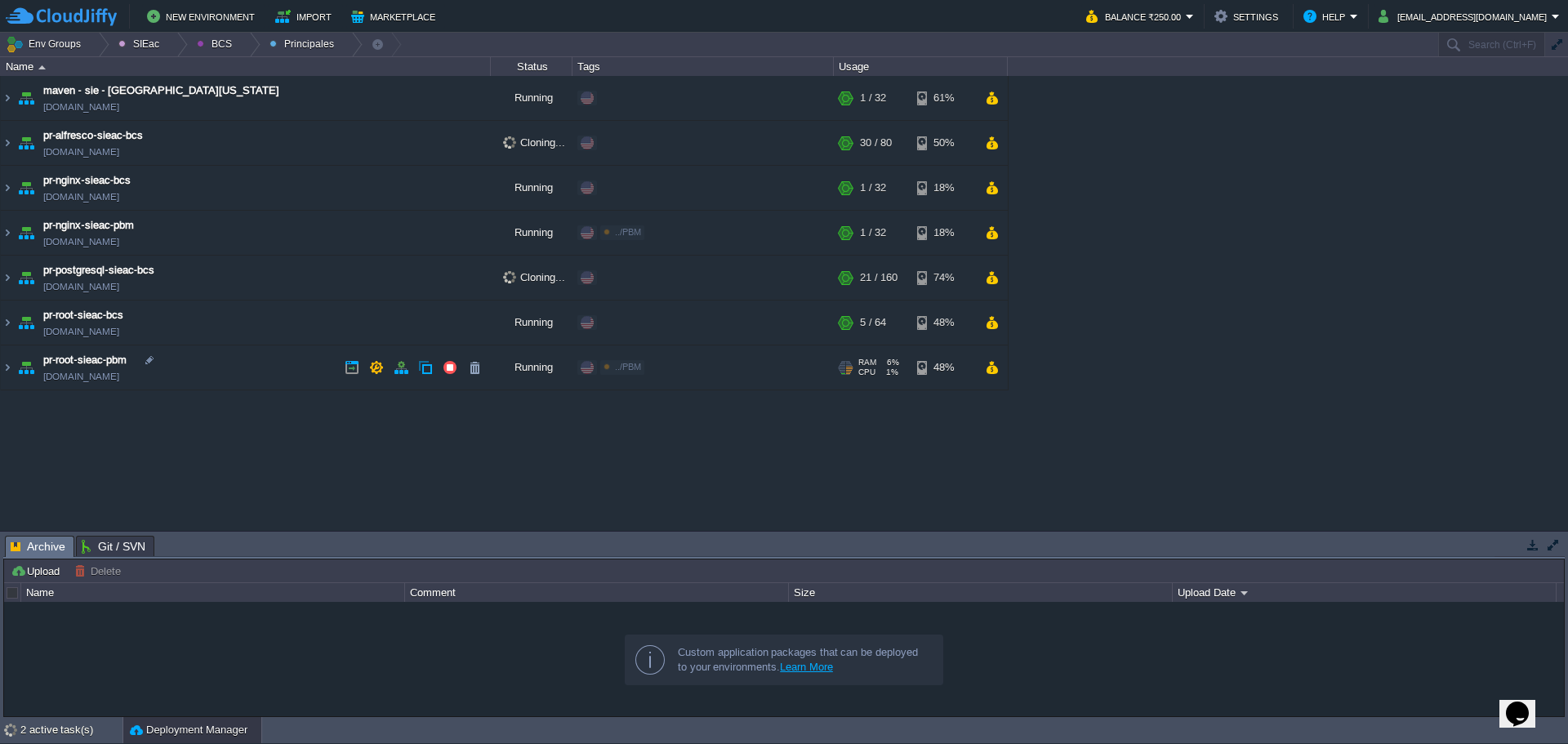
click at [664, 363] on div "Edit" at bounding box center [663, 367] width 31 height 15
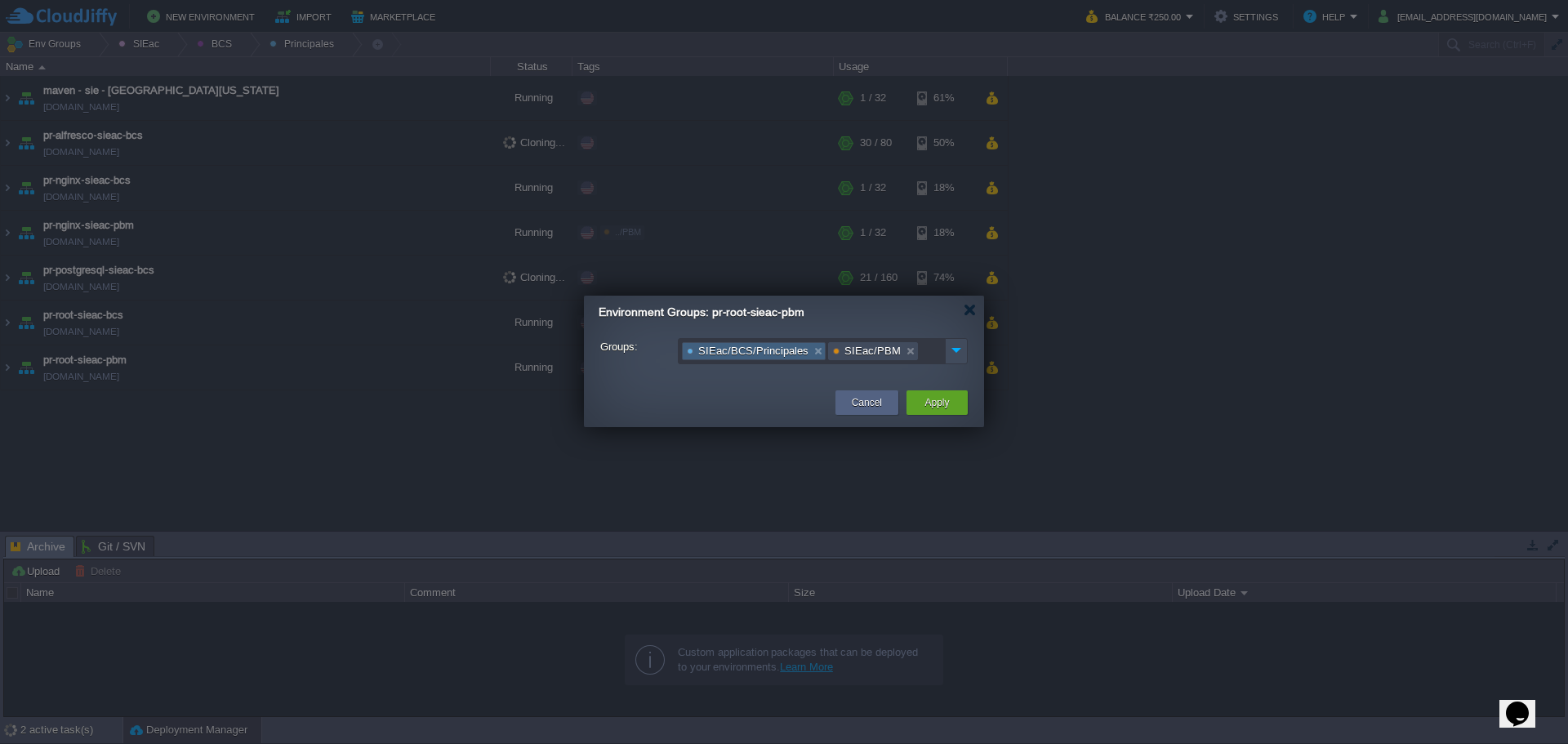
click at [810, 351] on link at bounding box center [817, 351] width 14 height 17
click at [937, 401] on button "Apply" at bounding box center [936, 402] width 25 height 17
